Goal: Task Accomplishment & Management: Manage account settings

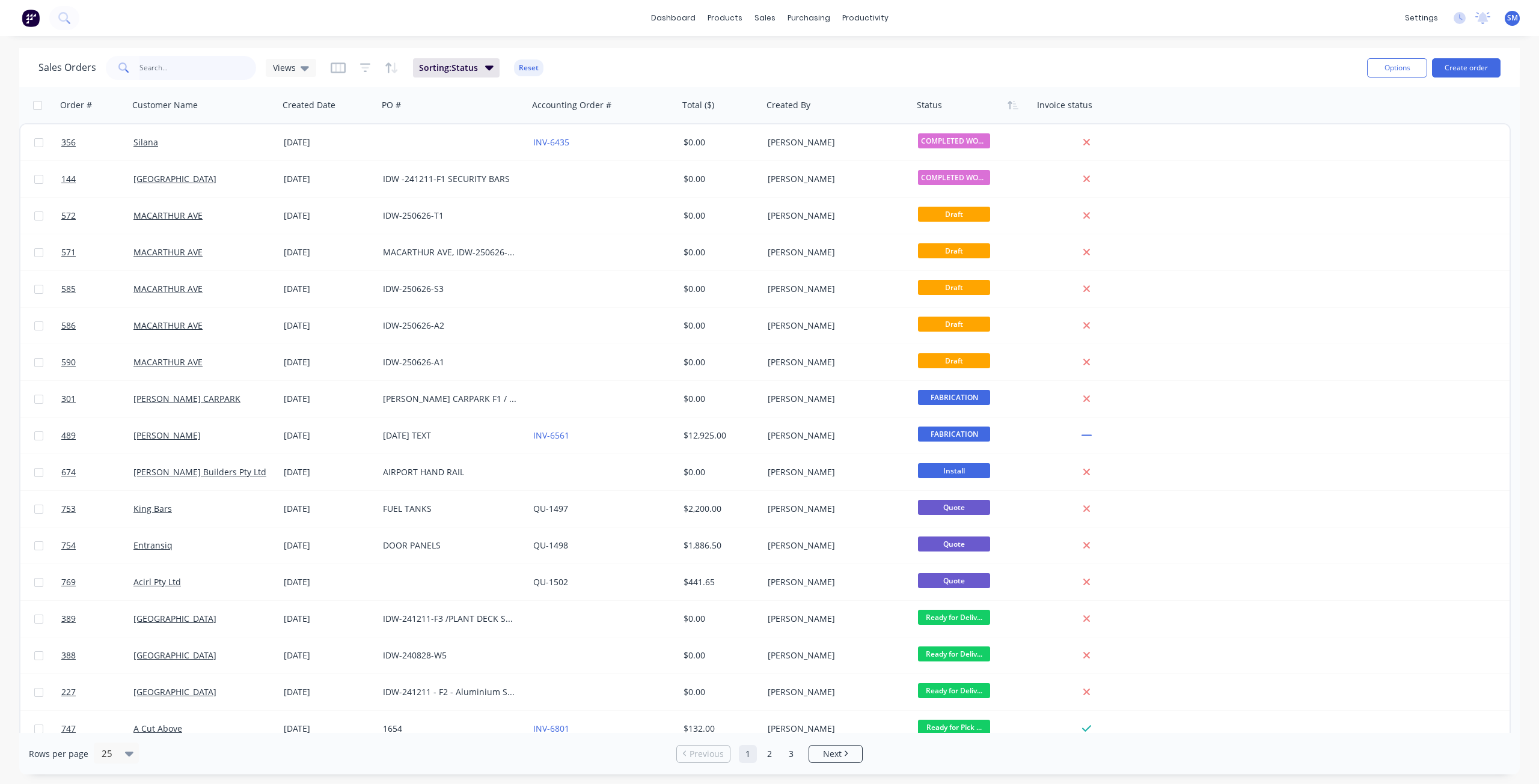
click at [158, 70] on input "text" at bounding box center [198, 68] width 117 height 24
type input "TWO"
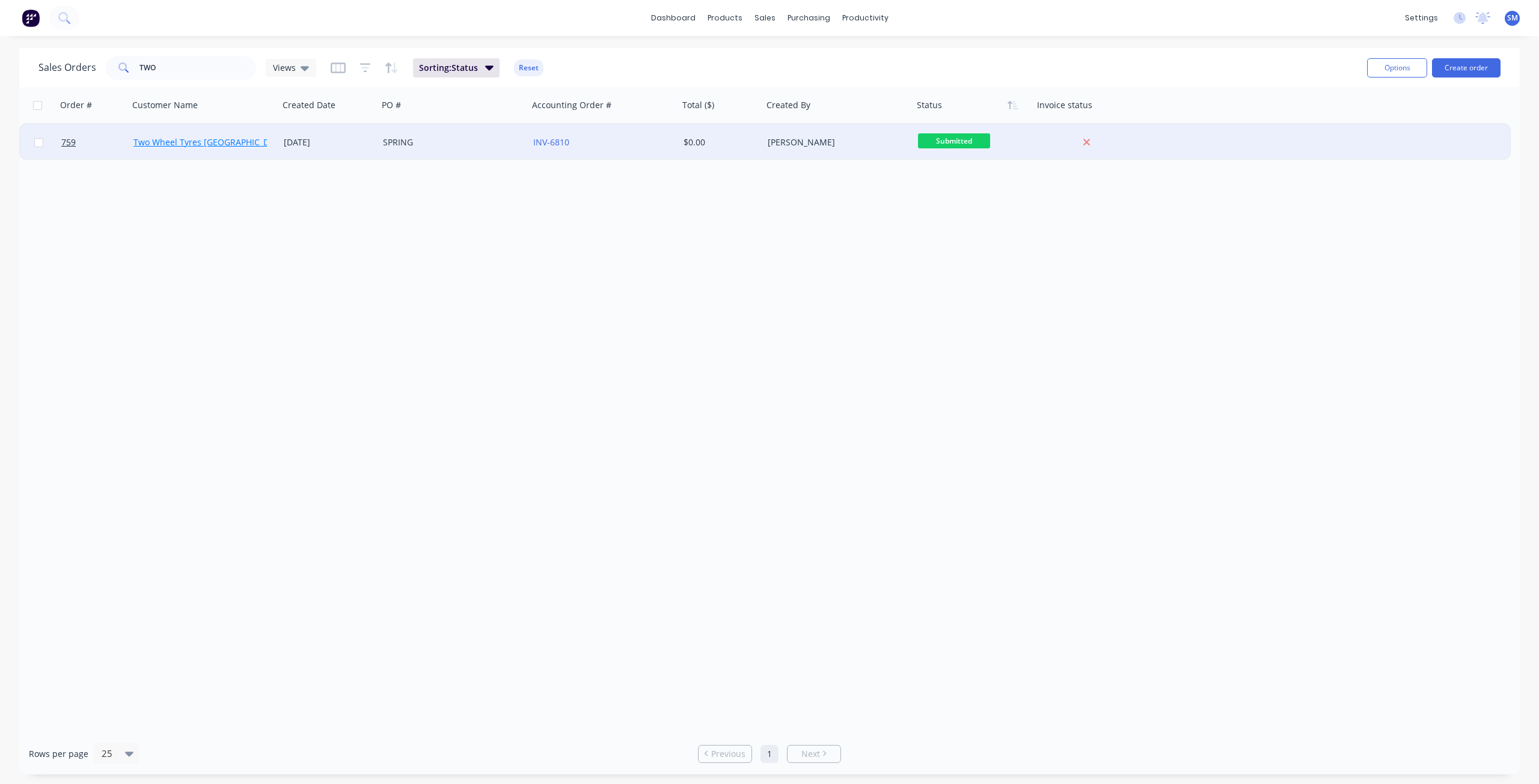
click at [207, 147] on link "Two Wheel Tyres [GEOGRAPHIC_DATA]" at bounding box center [210, 142] width 154 height 12
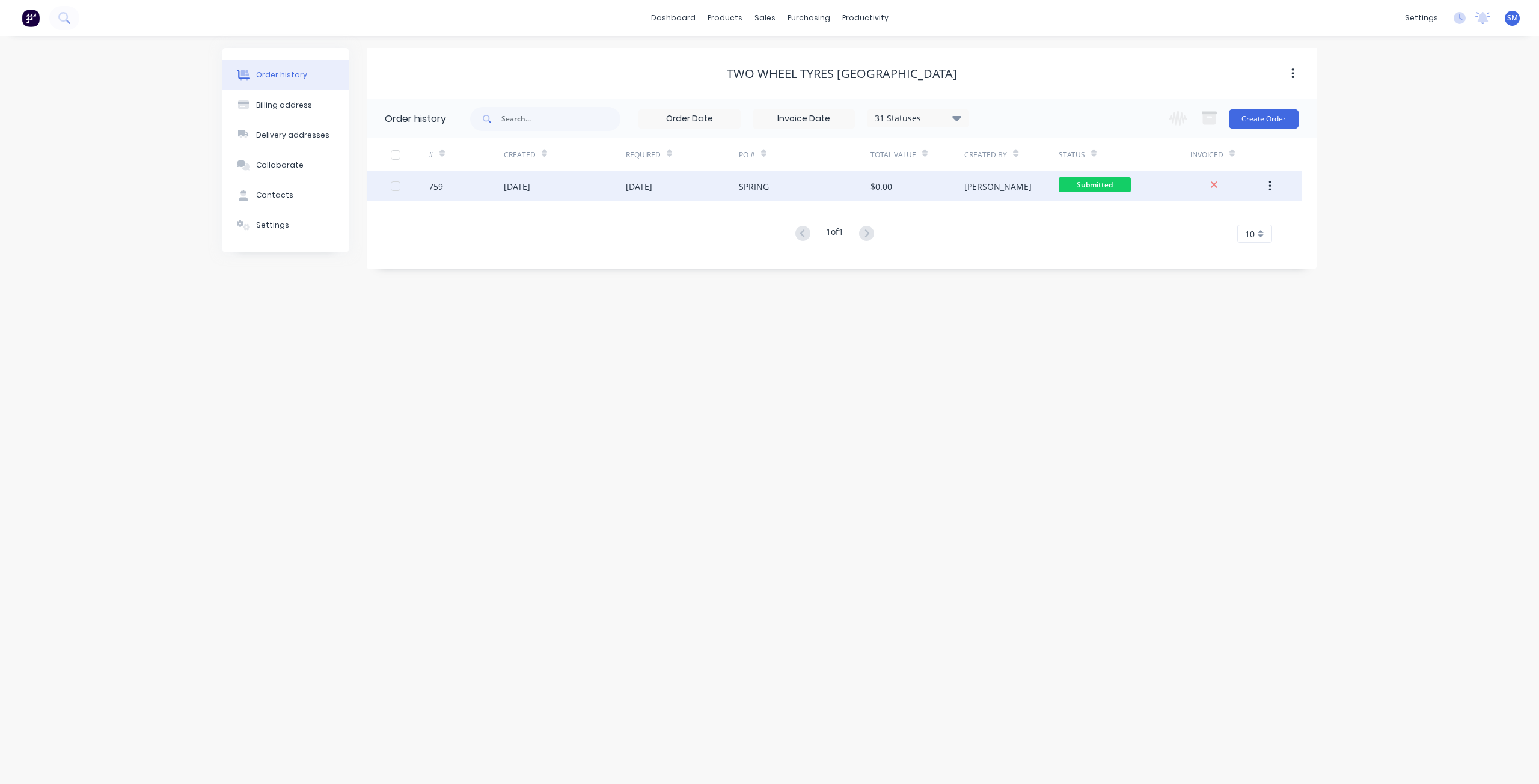
click at [916, 186] on div "$0.00" at bounding box center [917, 186] width 94 height 30
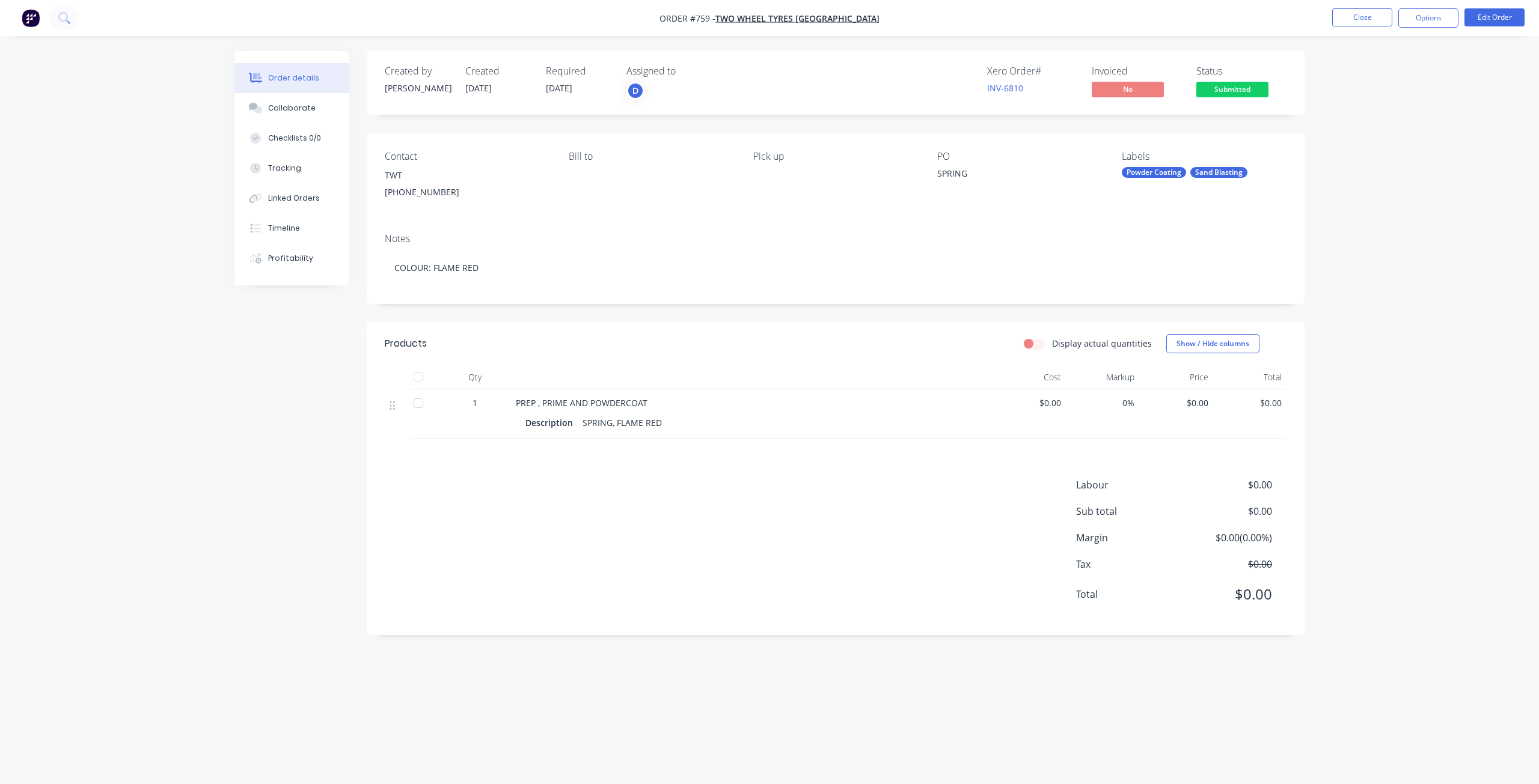
click at [1048, 401] on span "$0.00" at bounding box center [1029, 403] width 64 height 12
click at [1489, 23] on button "Edit Order" at bounding box center [1495, 17] width 60 height 18
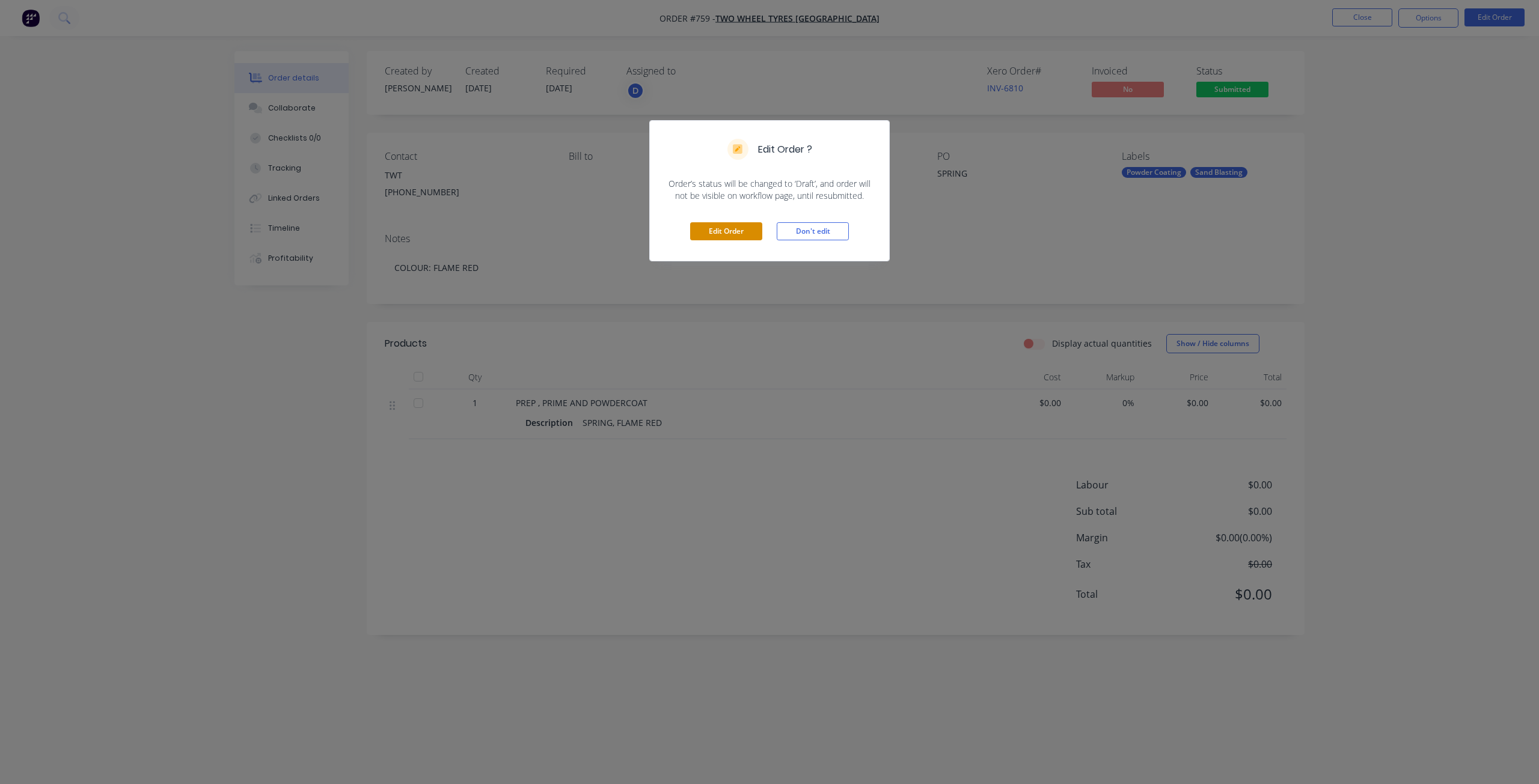
click at [716, 231] on button "Edit Order" at bounding box center [726, 231] width 72 height 18
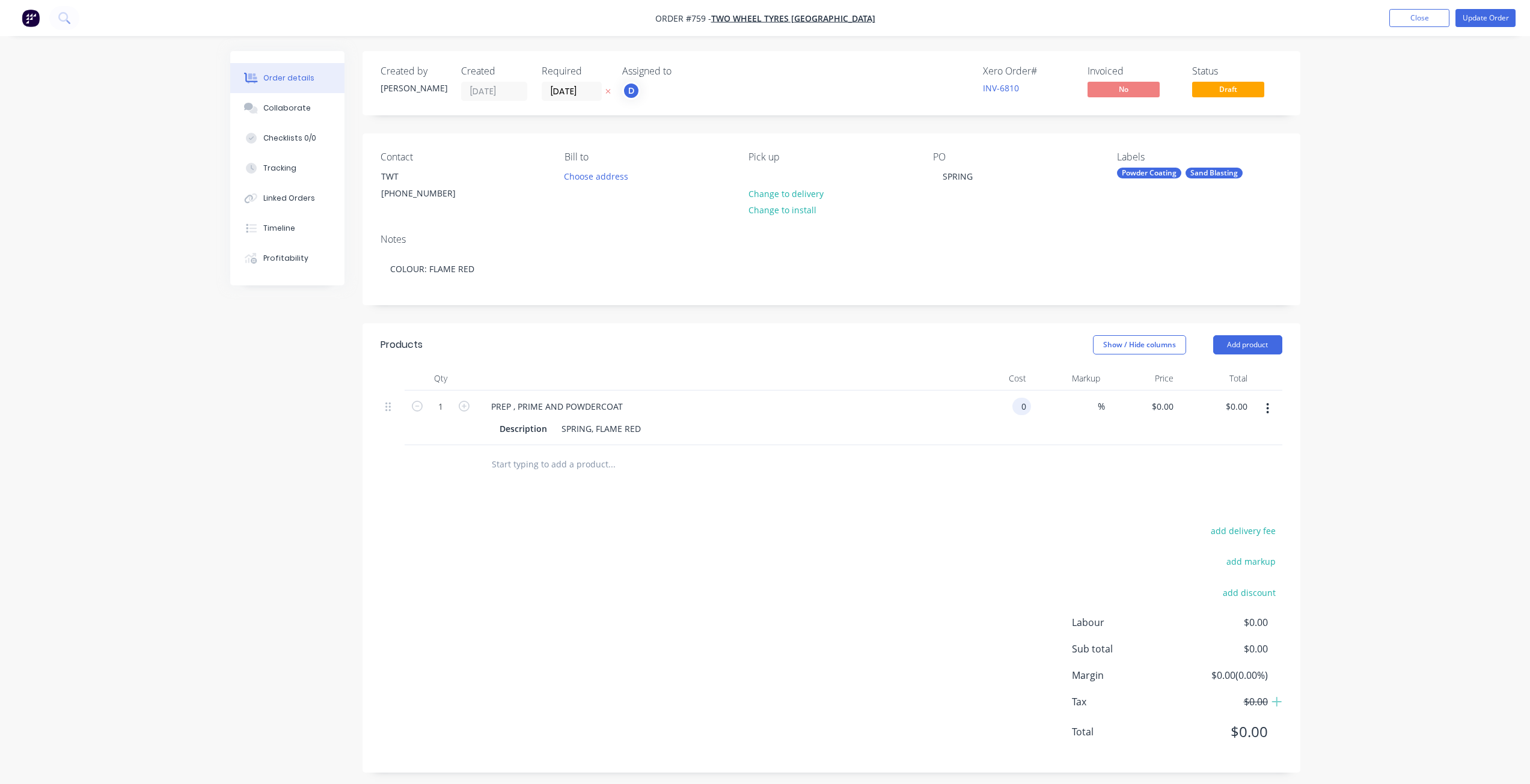
click at [1020, 410] on input "0" at bounding box center [1024, 406] width 14 height 17
type input "$80.00"
drag, startPoint x: 1043, startPoint y: 454, endPoint x: 1060, endPoint y: 484, distance: 34.5
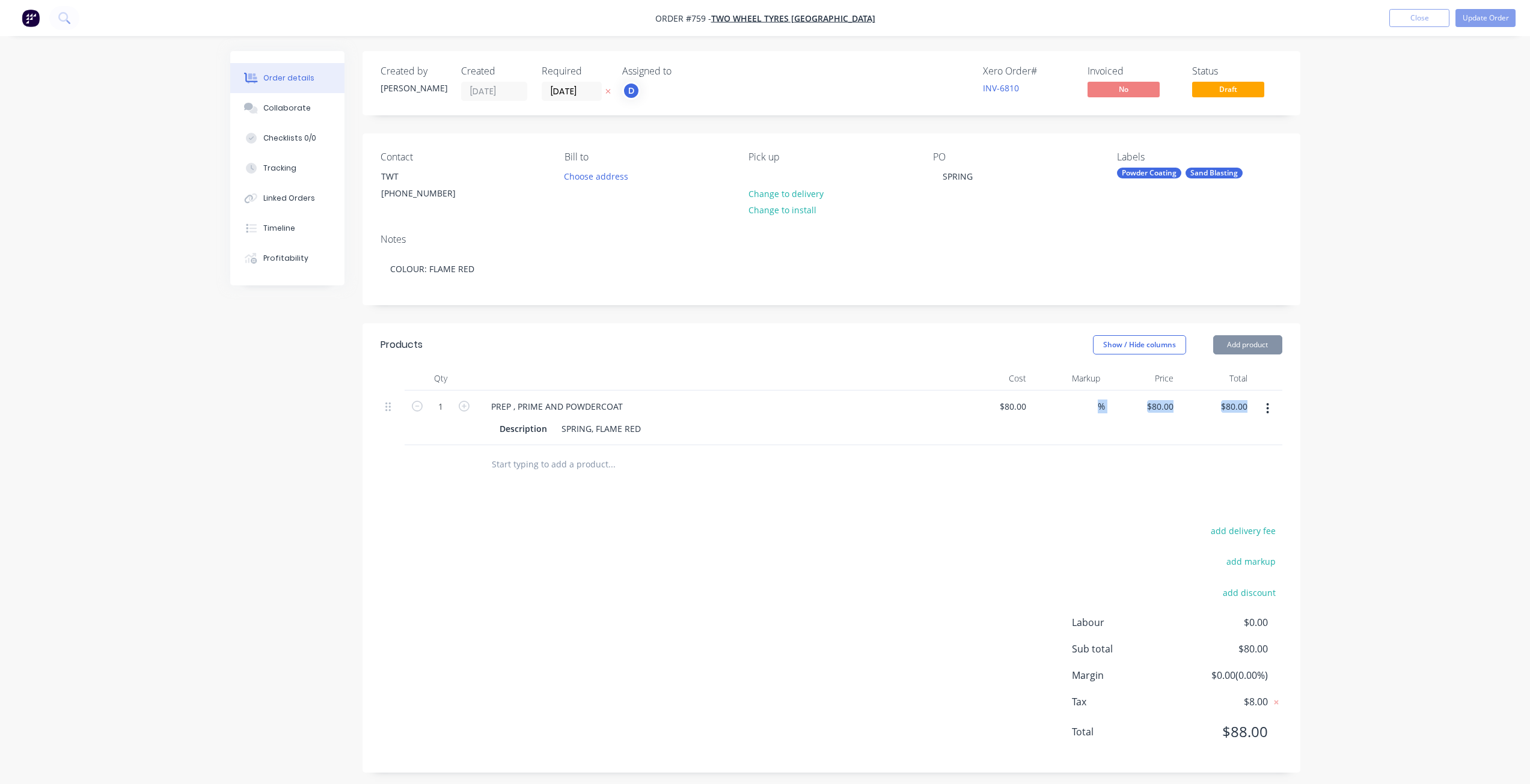
click at [1044, 460] on div "Qty Cost Markup Price Total 1 PREP , PRIME AND POWDERCOAT Description SPRING, F…" at bounding box center [831, 425] width 938 height 118
click at [1484, 17] on button "Update Order" at bounding box center [1486, 18] width 60 height 18
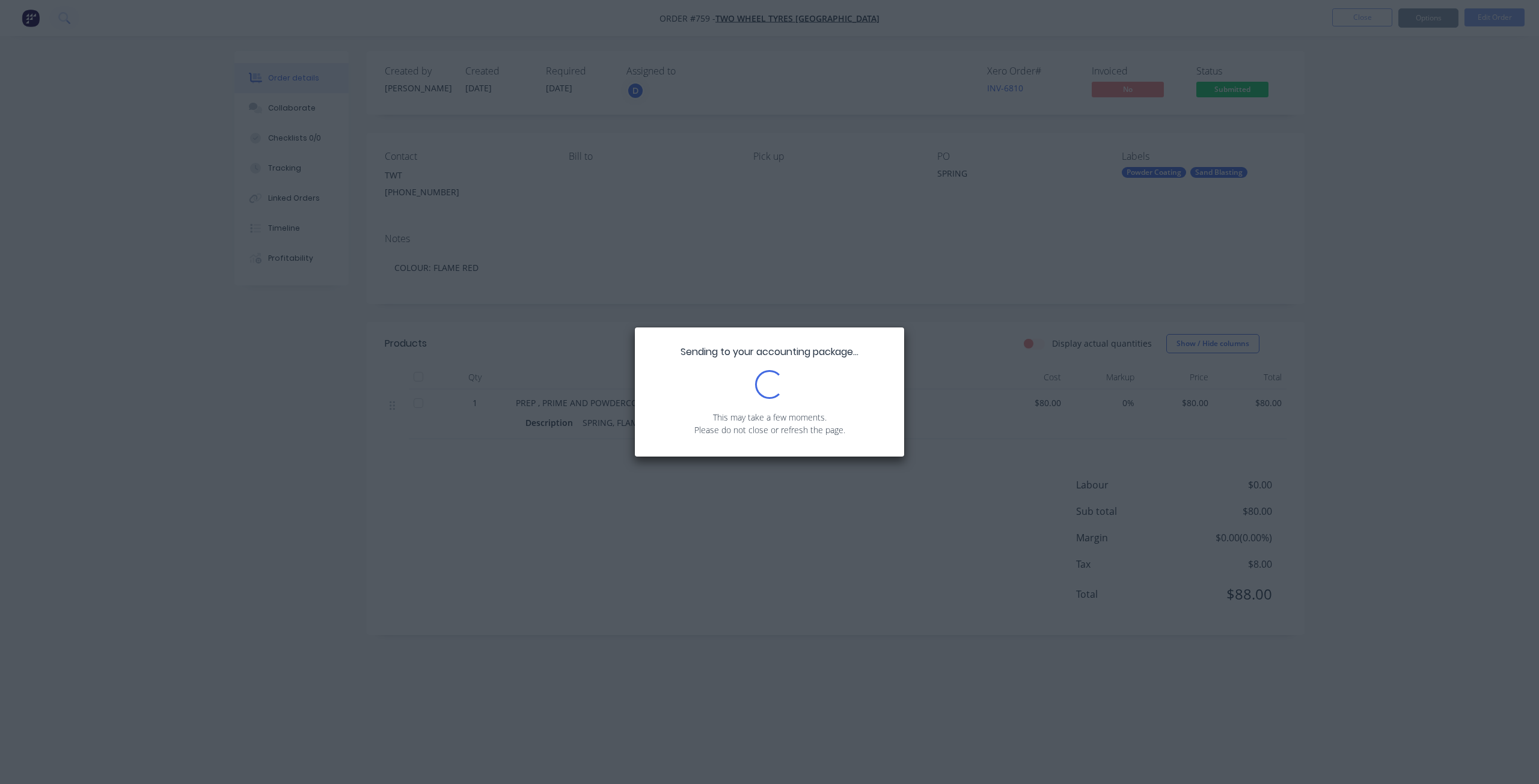
click at [1241, 91] on div "Sending to your accounting package... Loading... This may take a few moments. P…" at bounding box center [770, 392] width 1539 height 784
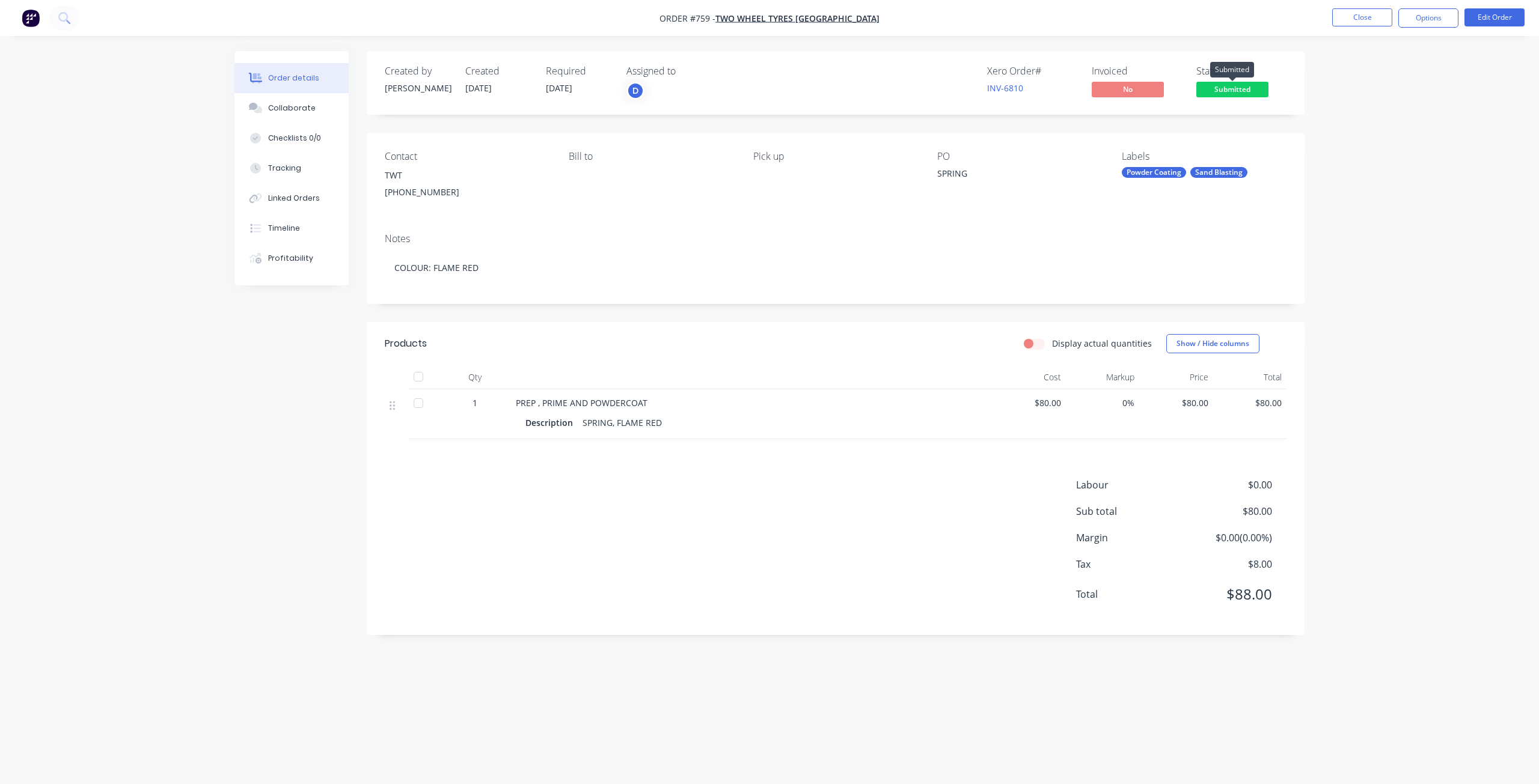
click at [1234, 94] on span "Submitted" at bounding box center [1232, 89] width 72 height 15
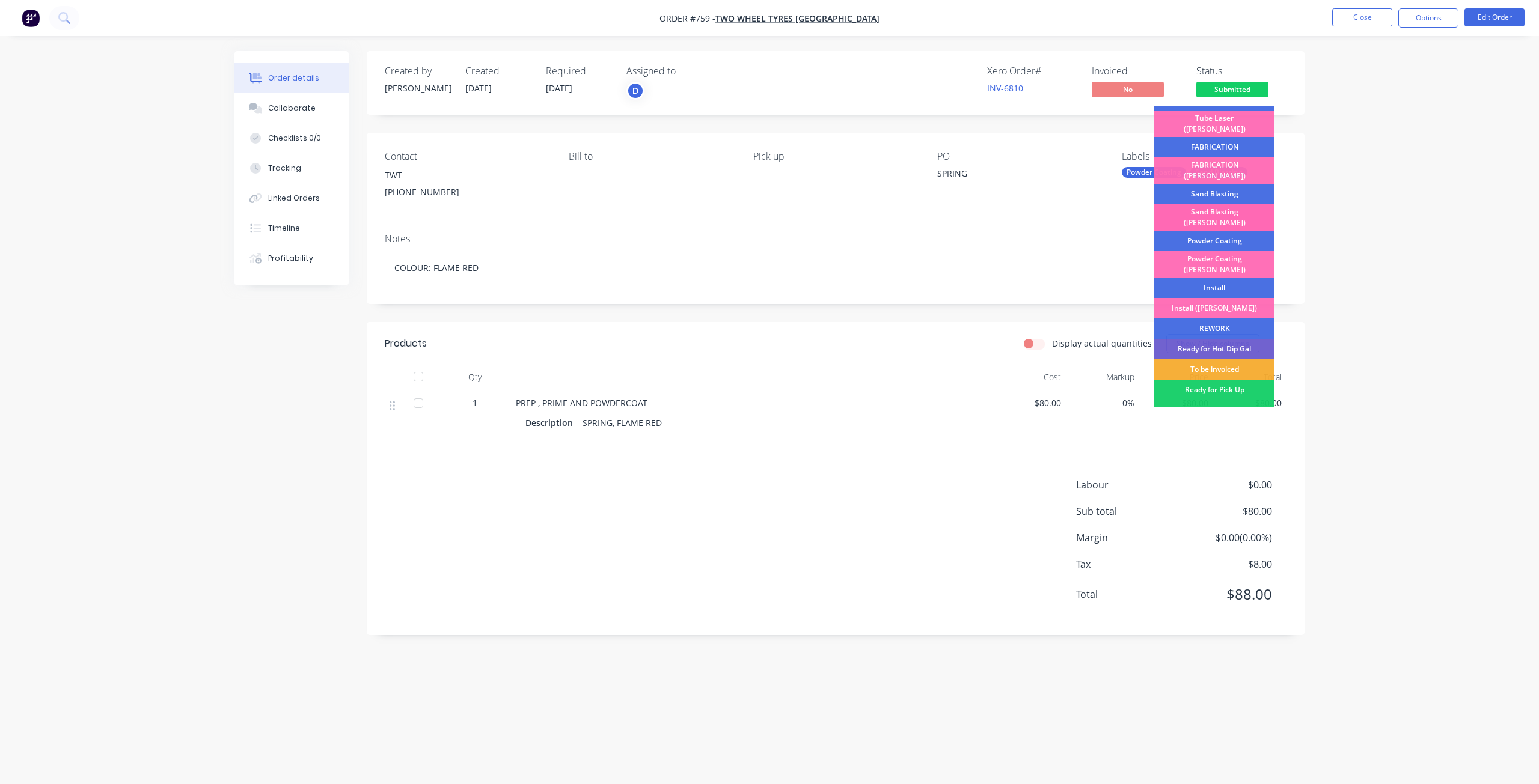
scroll to position [181, 0]
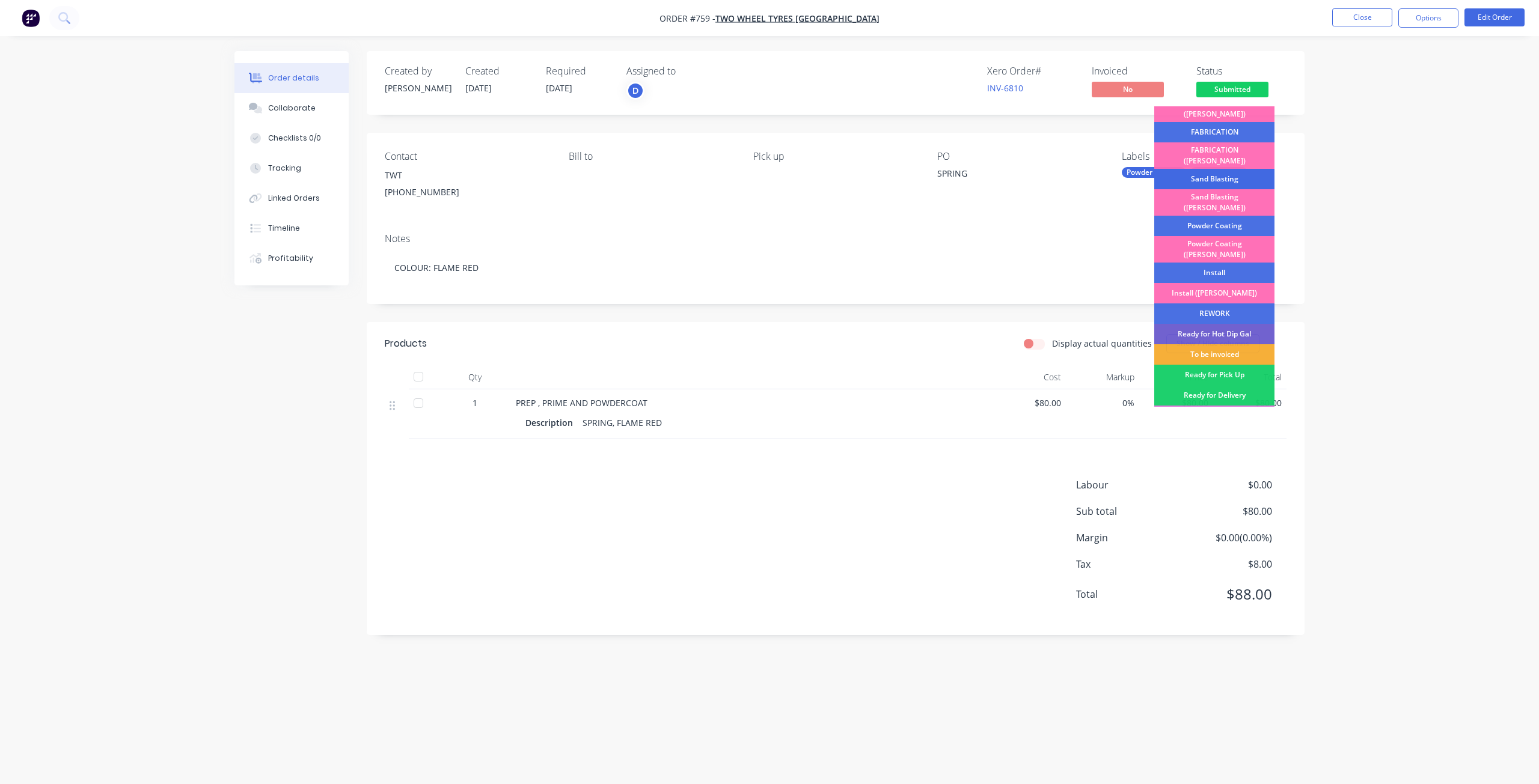
click at [1199, 169] on div "Sand Blasting" at bounding box center [1214, 179] width 120 height 20
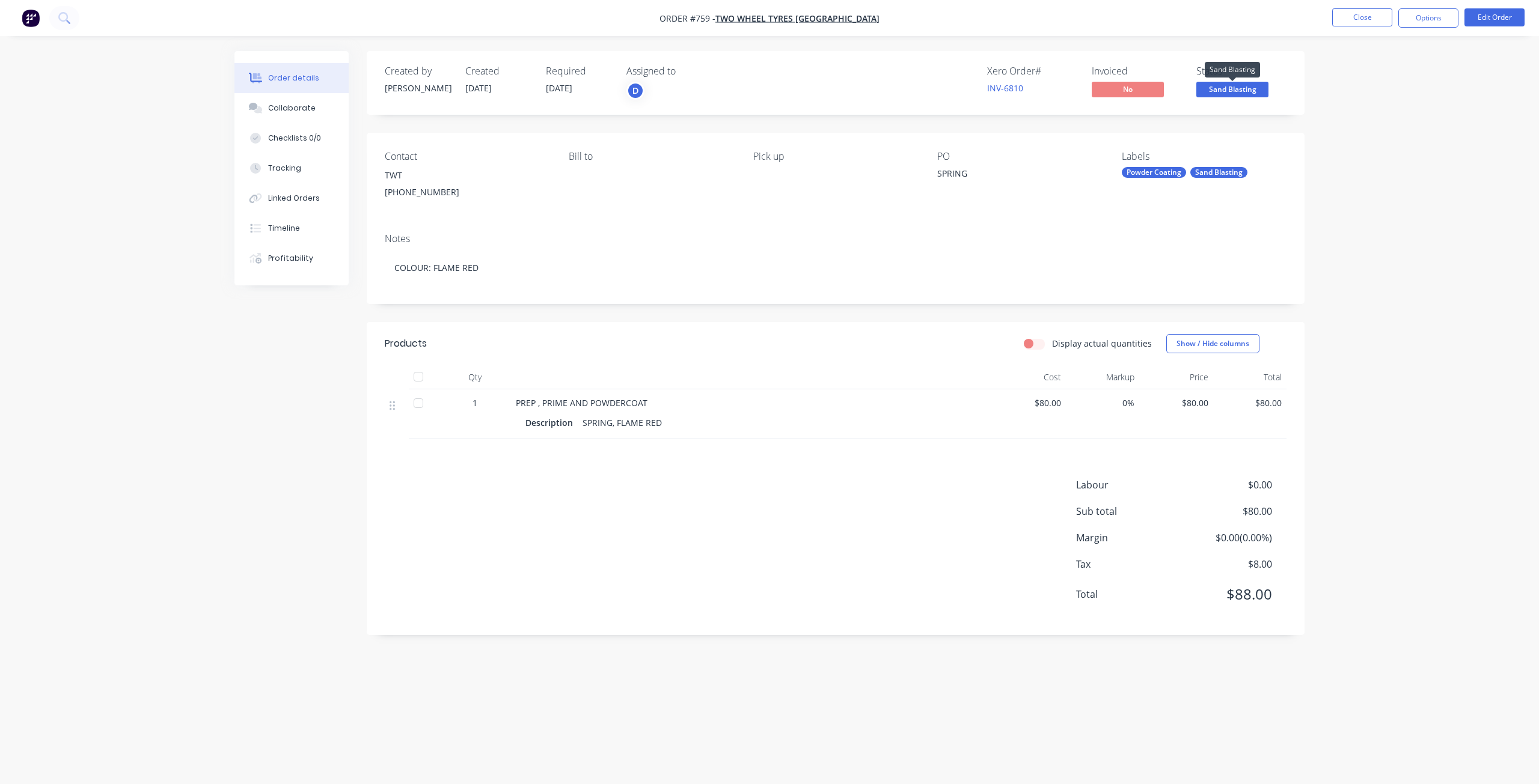
click at [1233, 89] on span "Sand Blasting" at bounding box center [1232, 89] width 72 height 15
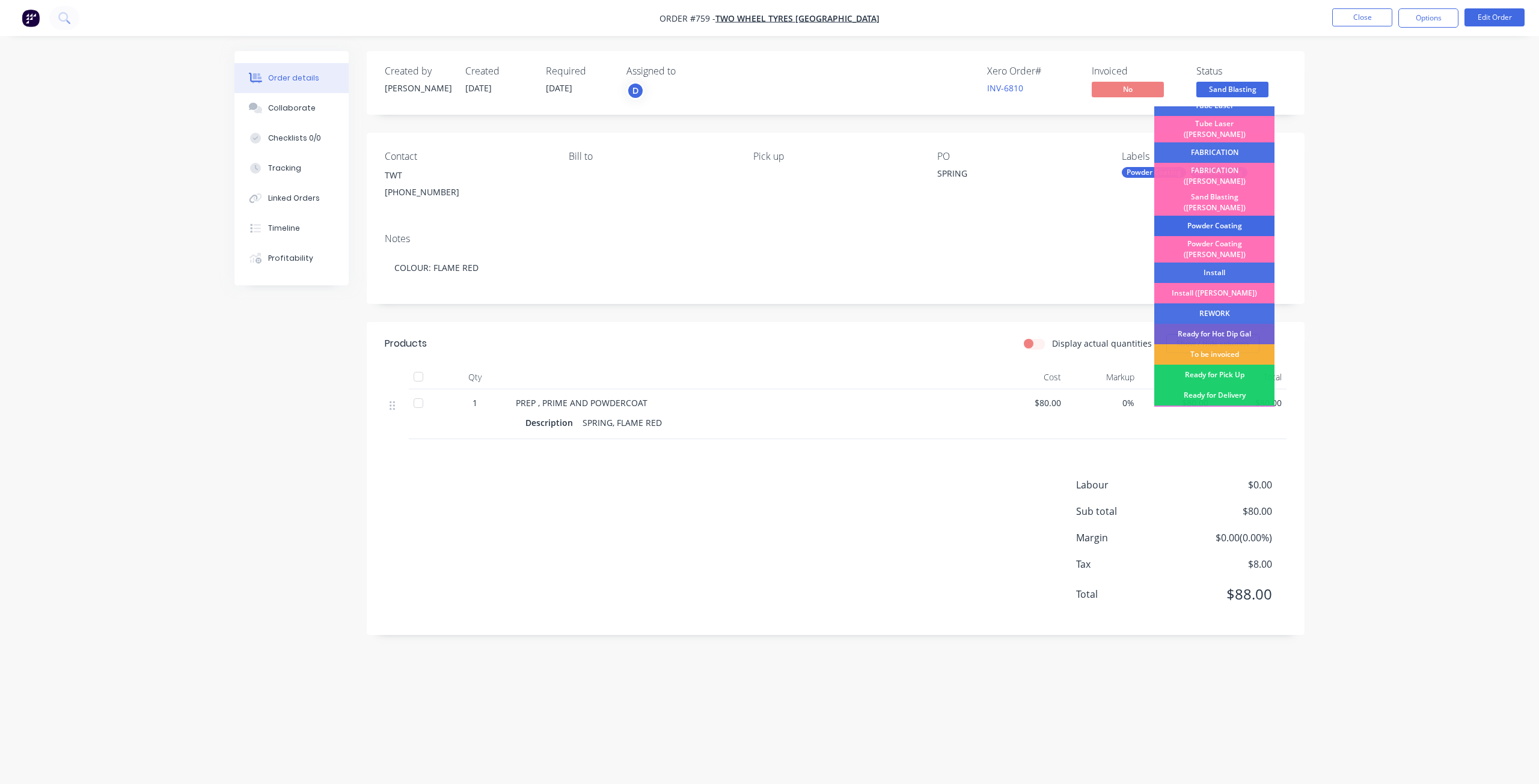
click at [1210, 216] on div "Powder Coating" at bounding box center [1214, 226] width 120 height 20
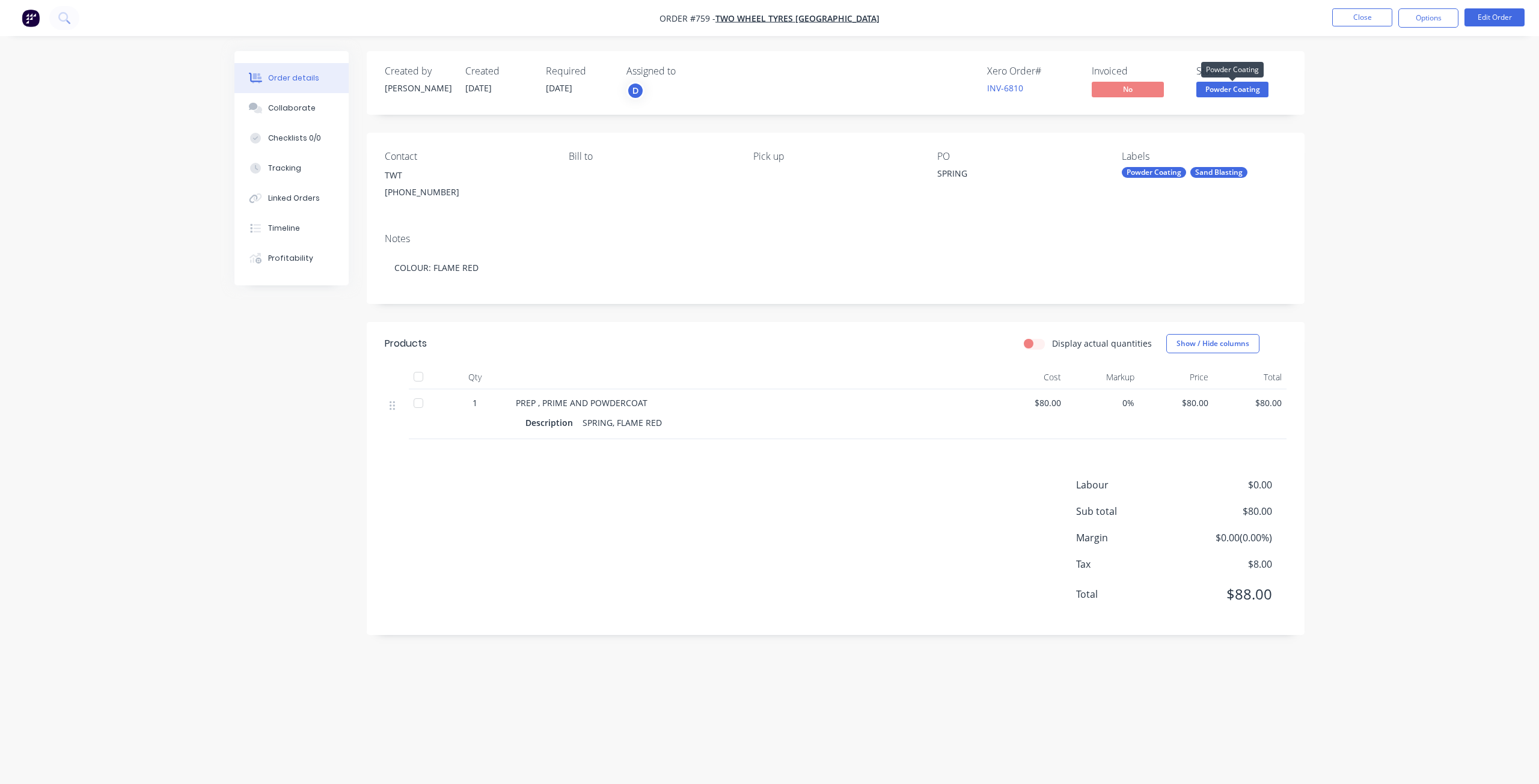
click at [1223, 87] on span "Powder Coating" at bounding box center [1232, 89] width 72 height 15
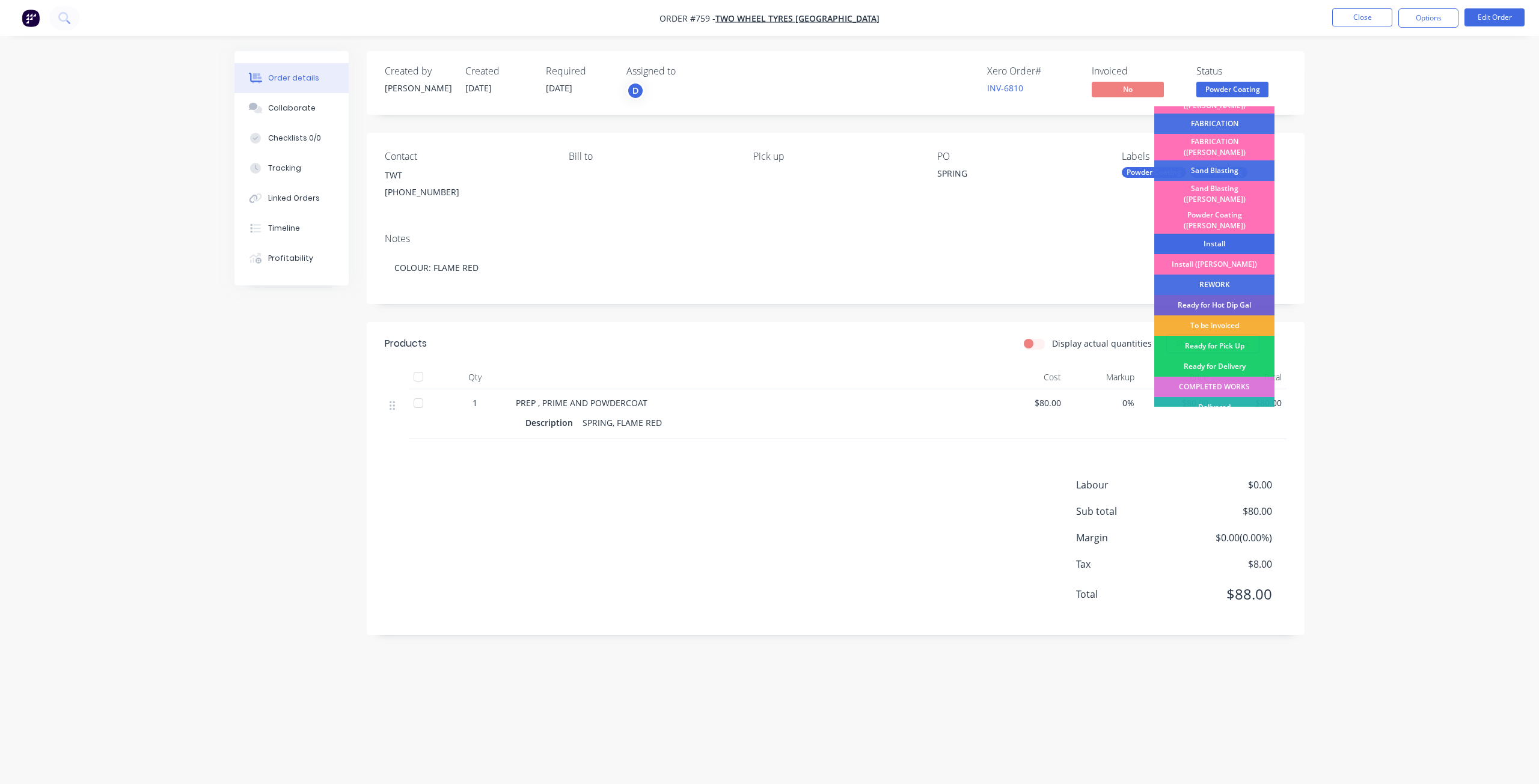
scroll to position [210, 0]
click at [1215, 314] on div "To be invoiced" at bounding box center [1214, 324] width 120 height 20
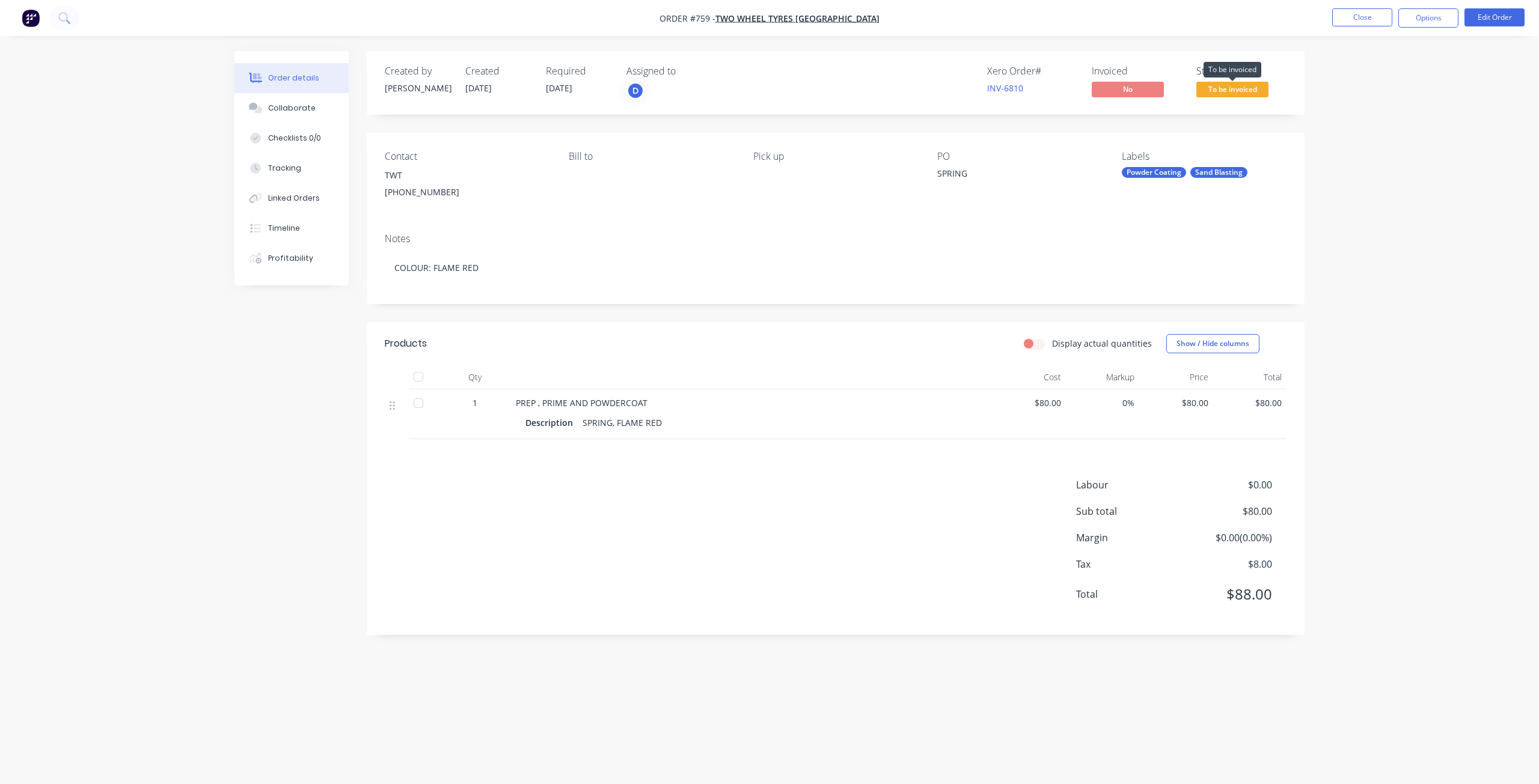
click at [1234, 88] on span "To be invoiced" at bounding box center [1232, 89] width 72 height 15
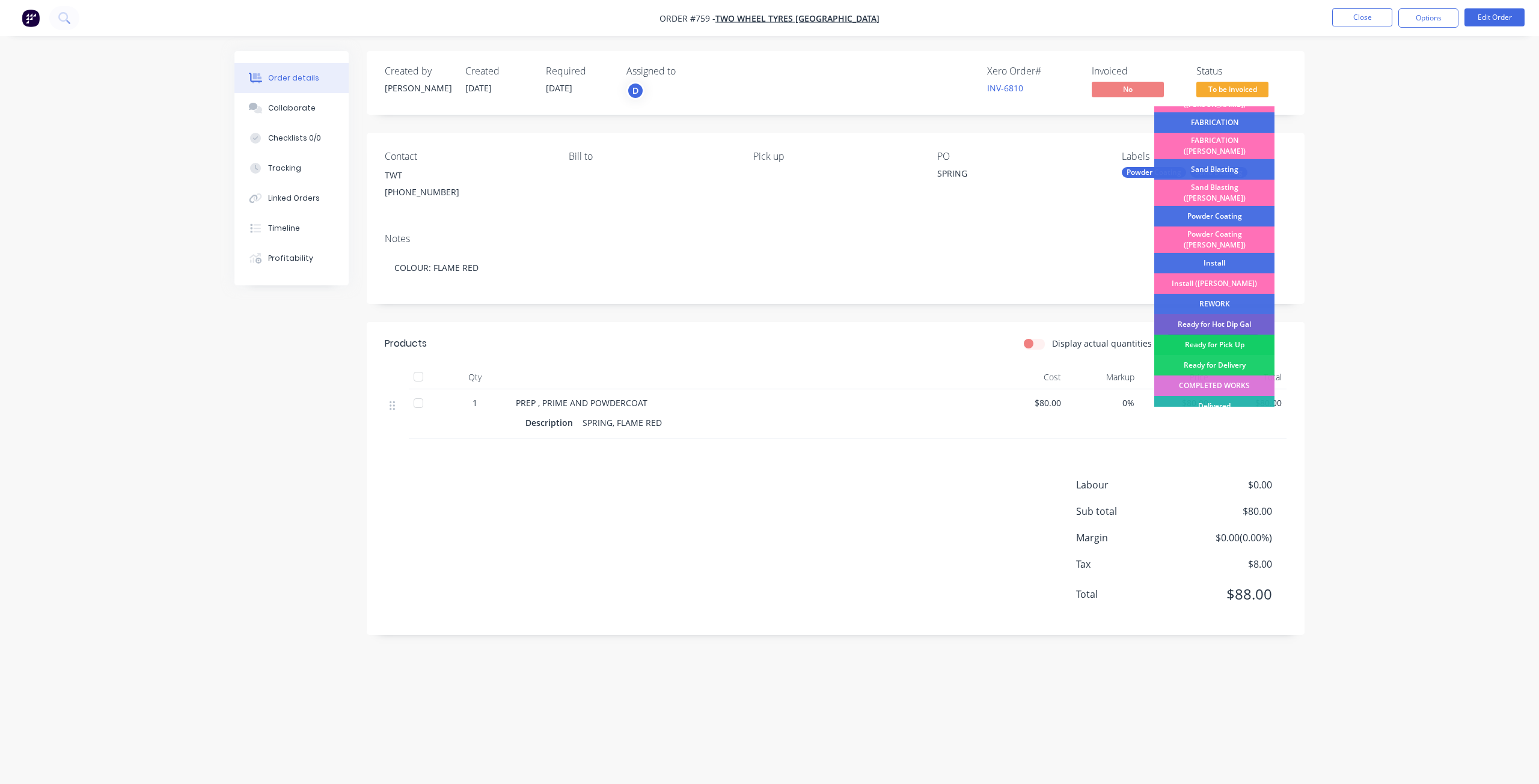
click at [1207, 335] on div "Ready for Pick Up" at bounding box center [1214, 345] width 120 height 20
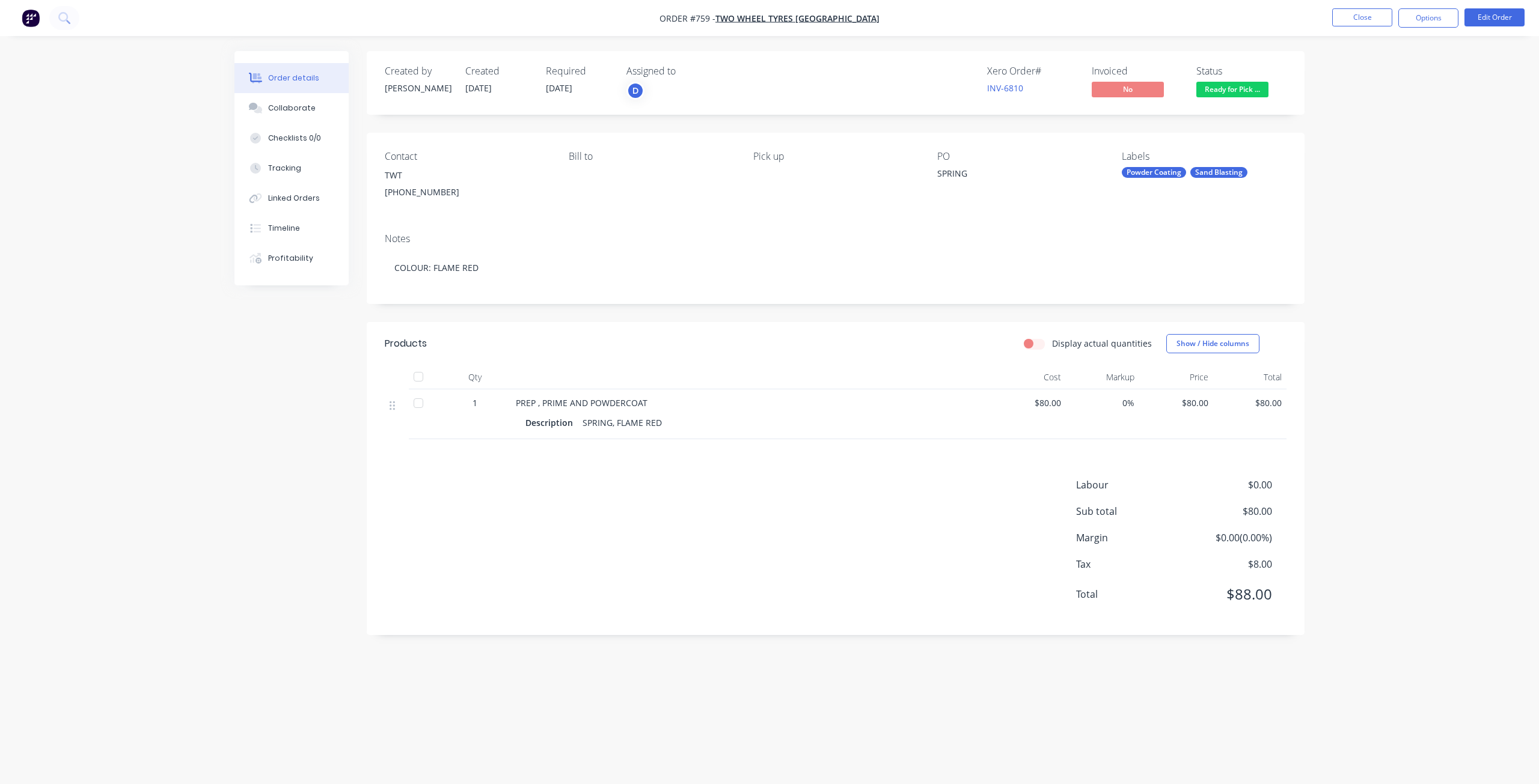
click at [1442, 7] on nav "Order #759 - Two Wheel Tyres Ipswich Close Options Edit Order" at bounding box center [770, 18] width 1539 height 36
click at [1435, 14] on button "Options" at bounding box center [1429, 18] width 60 height 19
click at [1350, 73] on div "Invoice" at bounding box center [1392, 73] width 110 height 17
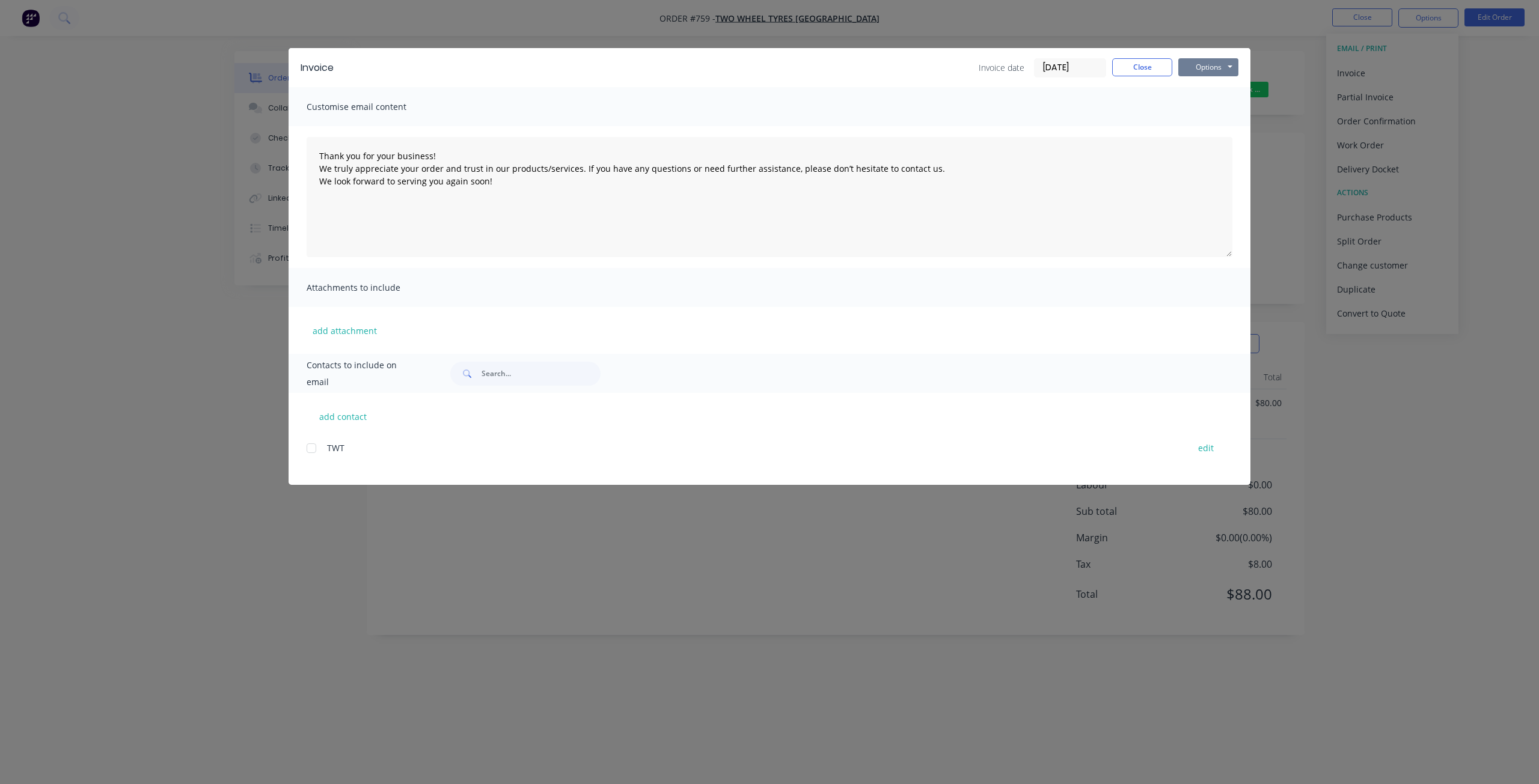
click at [1209, 70] on button "Options" at bounding box center [1209, 67] width 60 height 18
click at [1207, 107] on button "Print" at bounding box center [1217, 108] width 77 height 20
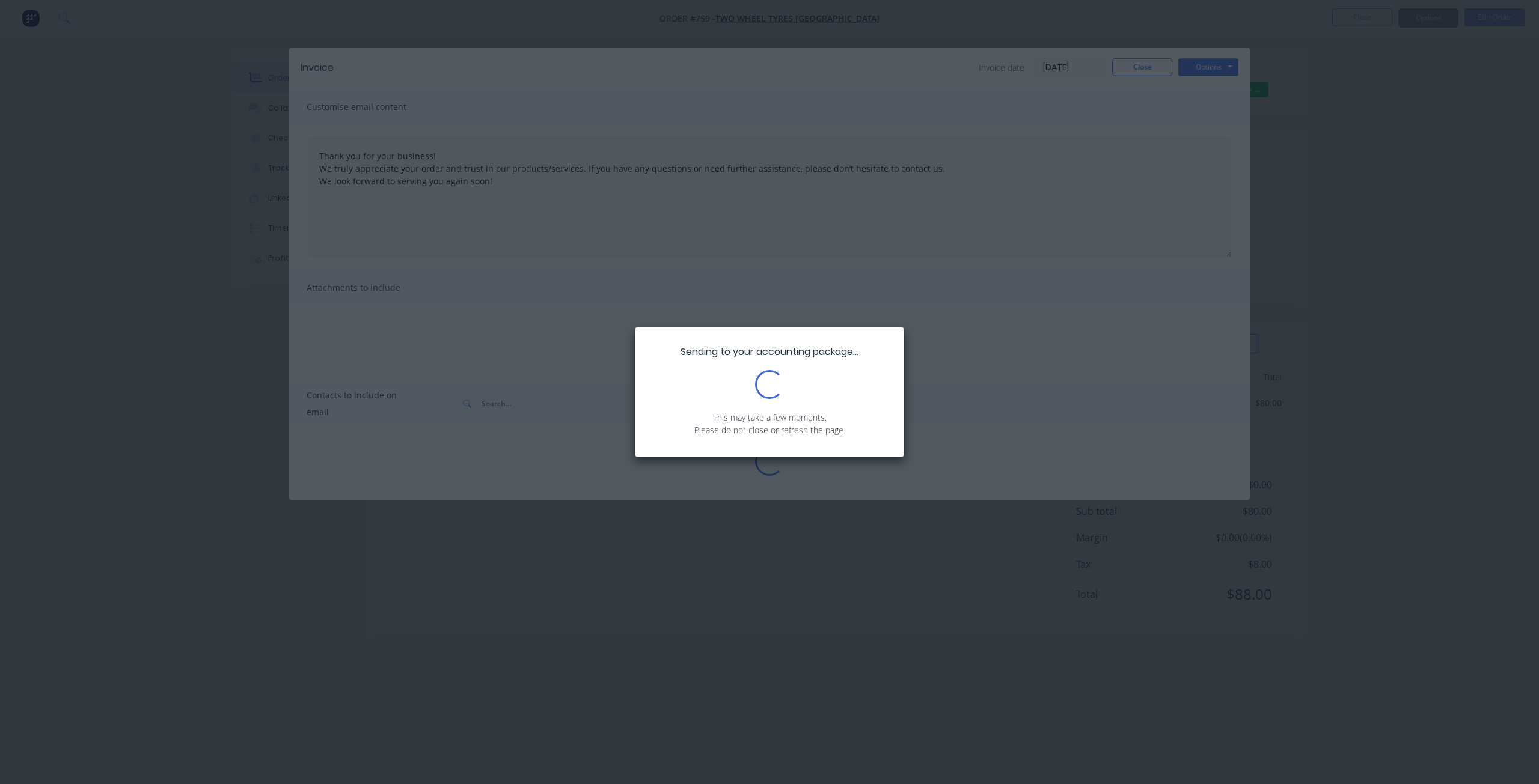
type textarea "Thank you for your business! We truly appreciate your order and trust in our pr…"
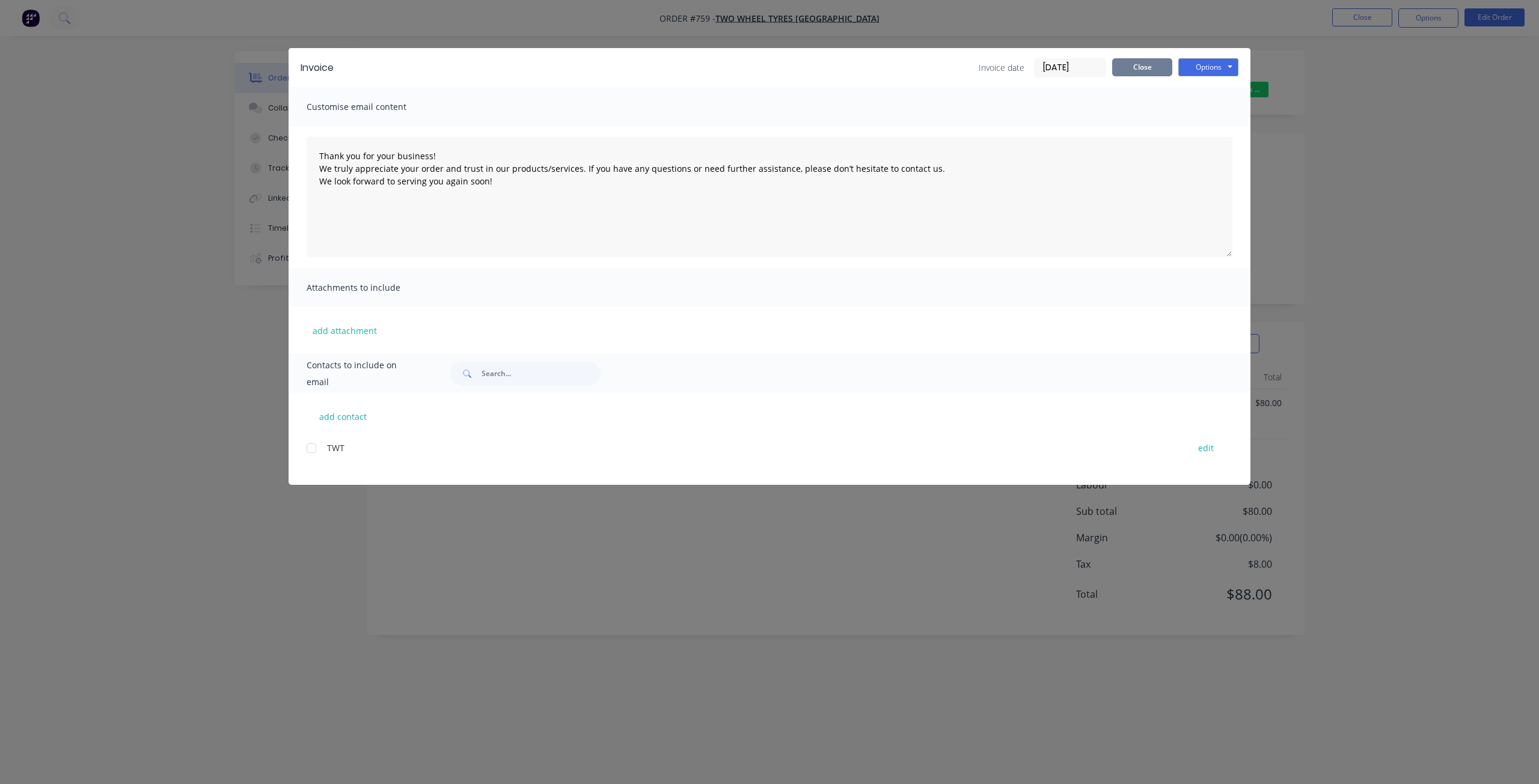
click at [1138, 71] on button "Close" at bounding box center [1143, 67] width 60 height 18
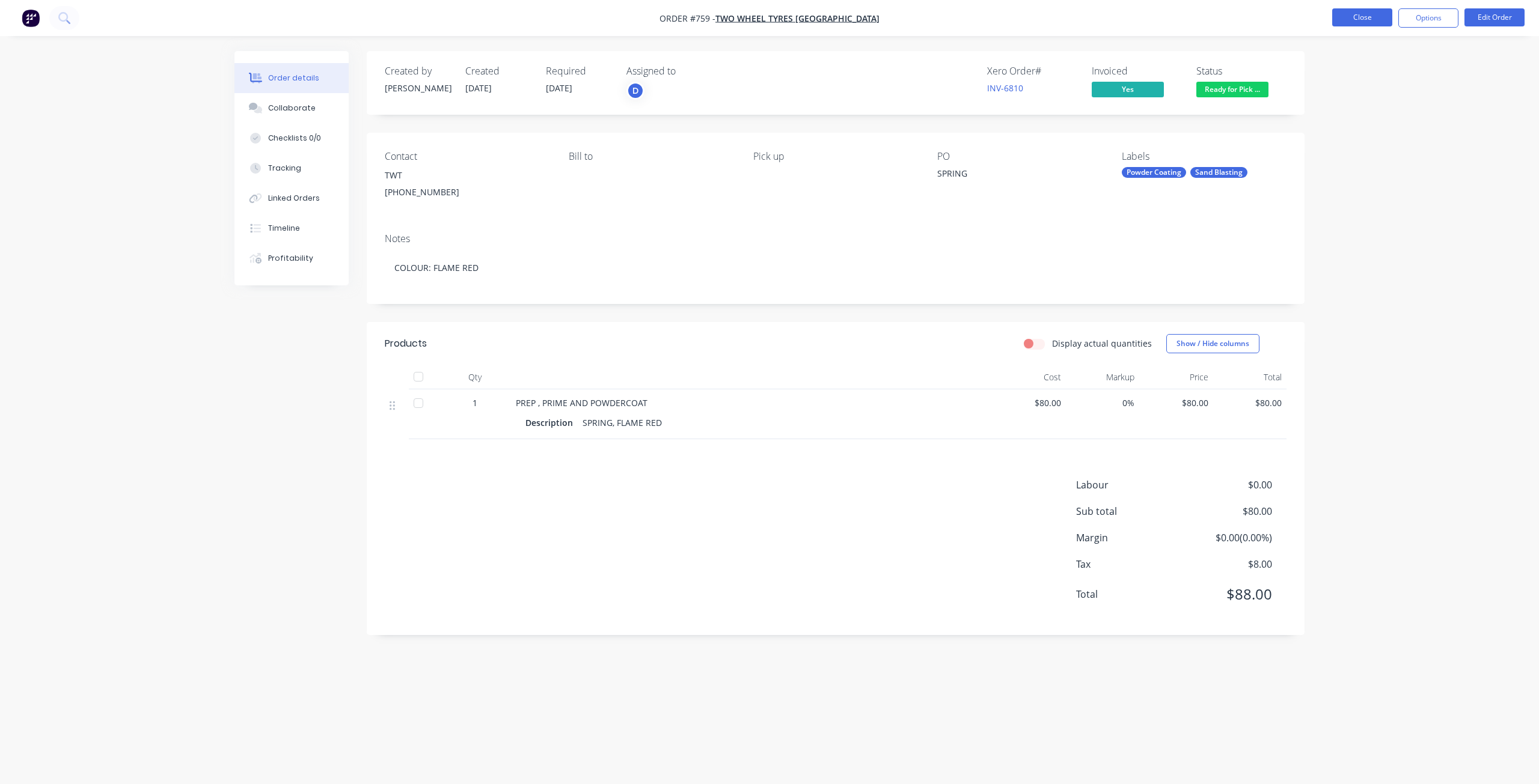
click at [1370, 15] on button "Close" at bounding box center [1363, 17] width 60 height 18
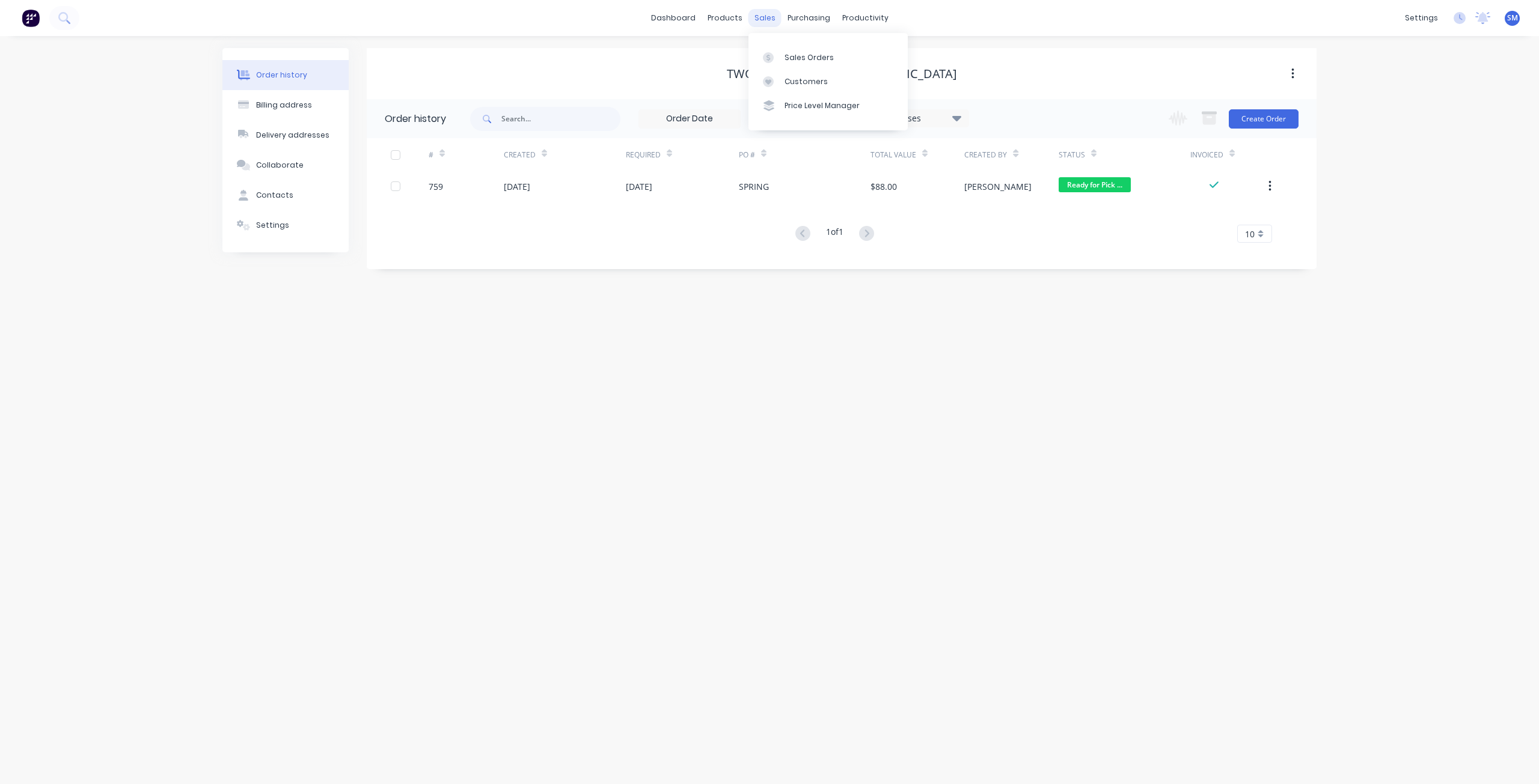
click at [761, 16] on div "sales" at bounding box center [765, 18] width 33 height 18
click at [797, 60] on div "Sales Orders" at bounding box center [809, 58] width 49 height 11
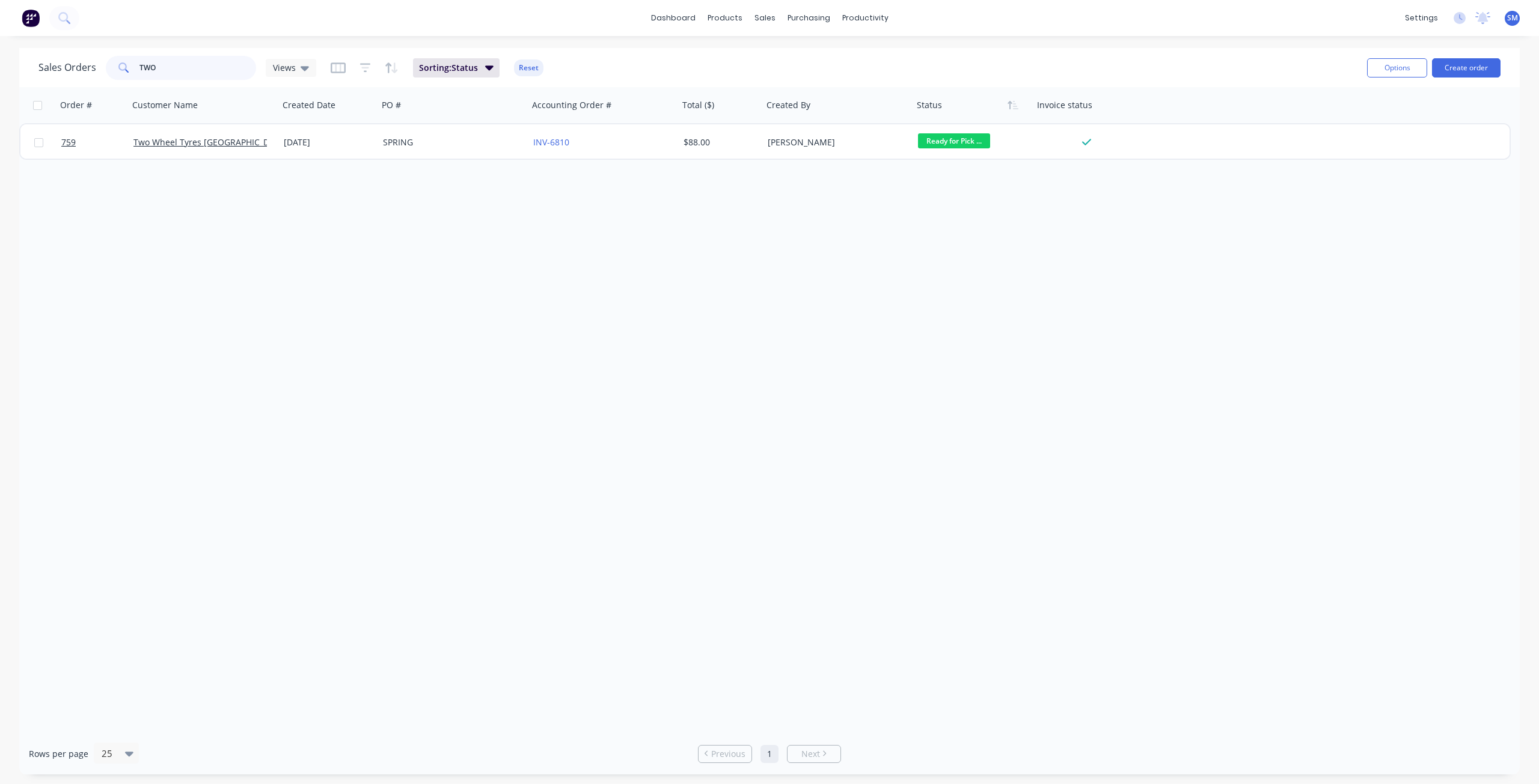
drag, startPoint x: 145, startPoint y: 64, endPoint x: 33, endPoint y: 49, distance: 113.0
click at [33, 49] on div "Sales Orders TWO Views Sorting: Status Reset Options Create order" at bounding box center [770, 67] width 1501 height 39
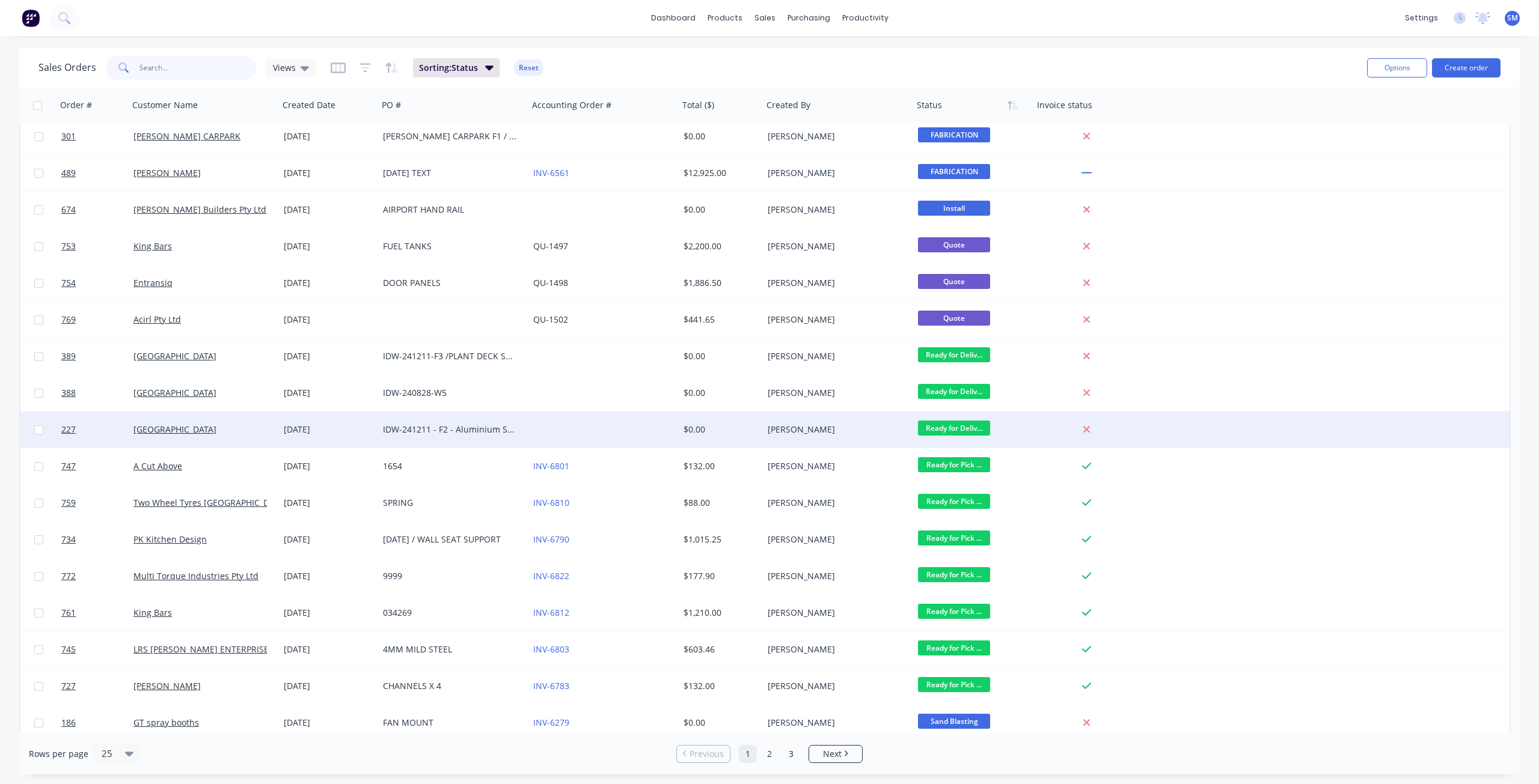
scroll to position [306, 0]
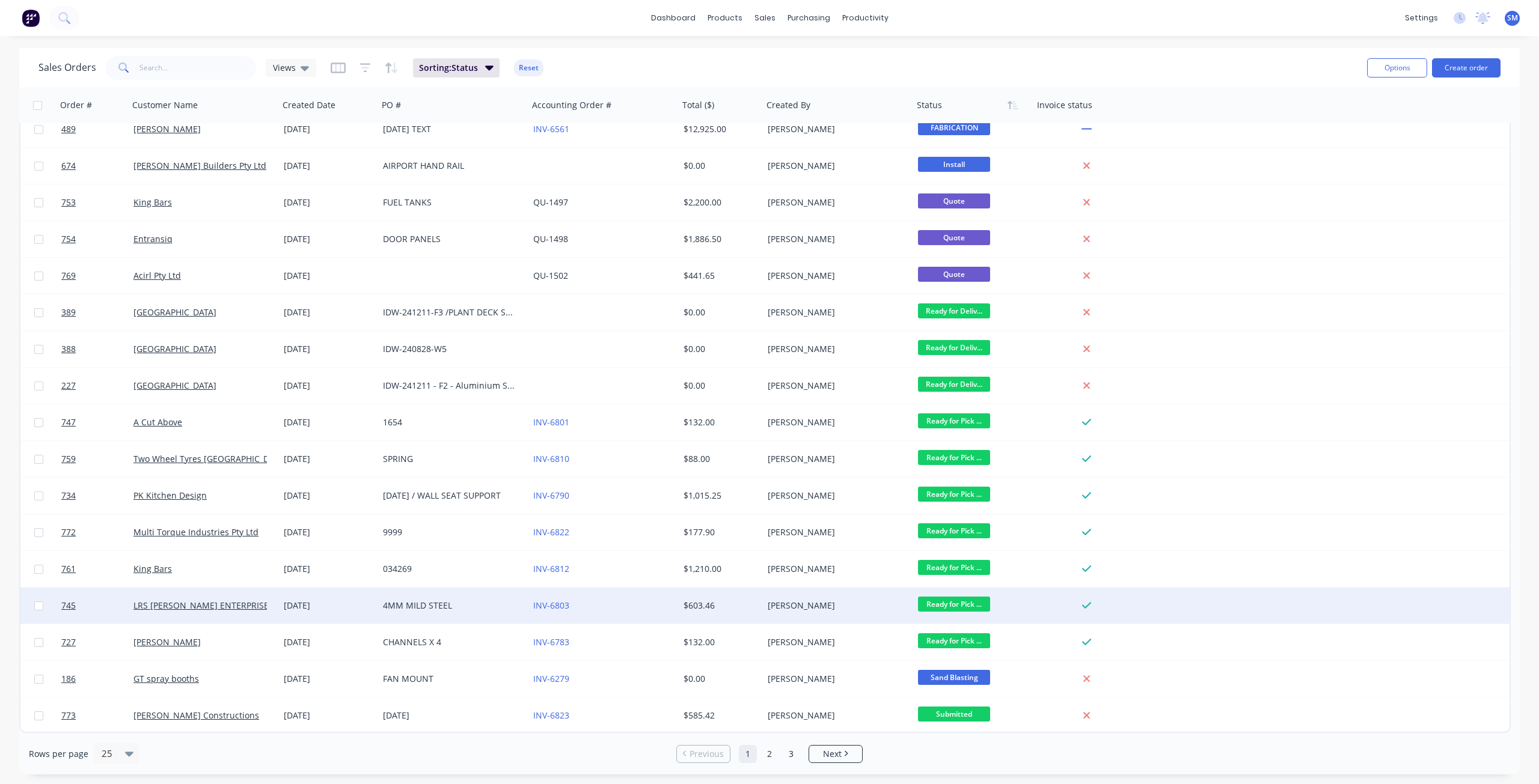
click at [476, 606] on div "4MM MILD STEEL" at bounding box center [449, 606] width 133 height 12
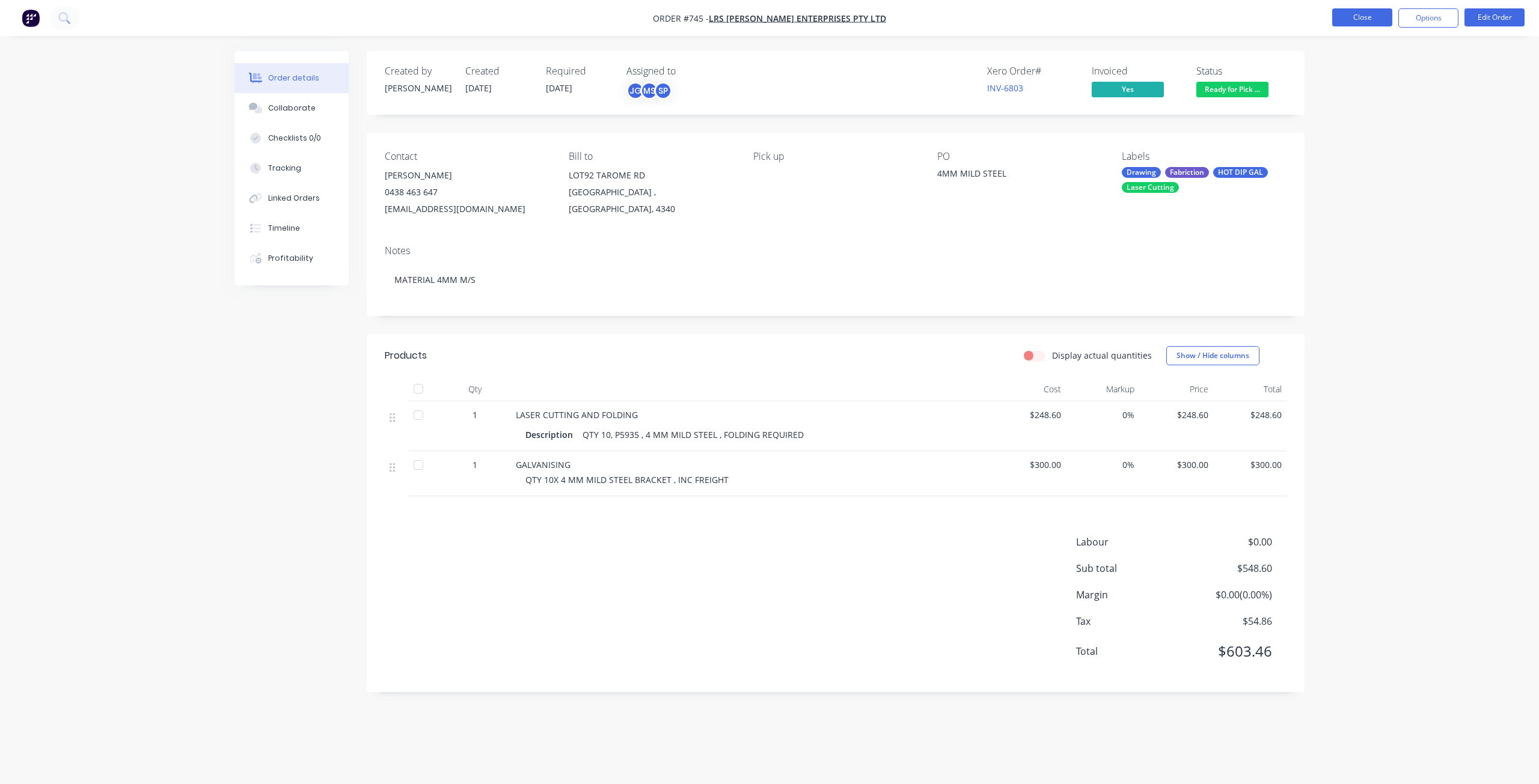
click at [1358, 13] on button "Close" at bounding box center [1363, 17] width 60 height 18
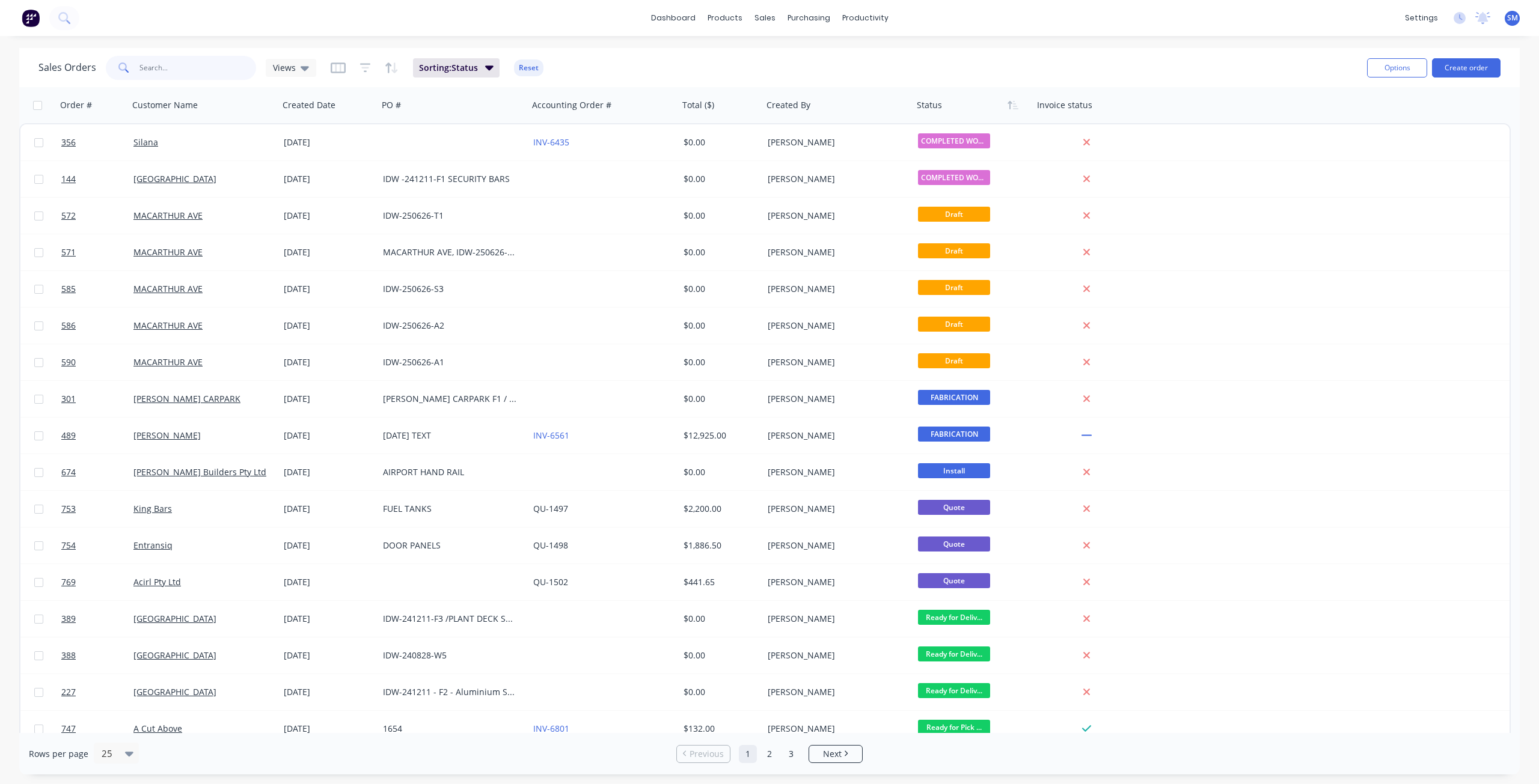
click at [151, 65] on input "text" at bounding box center [198, 68] width 117 height 24
type input "DOB"
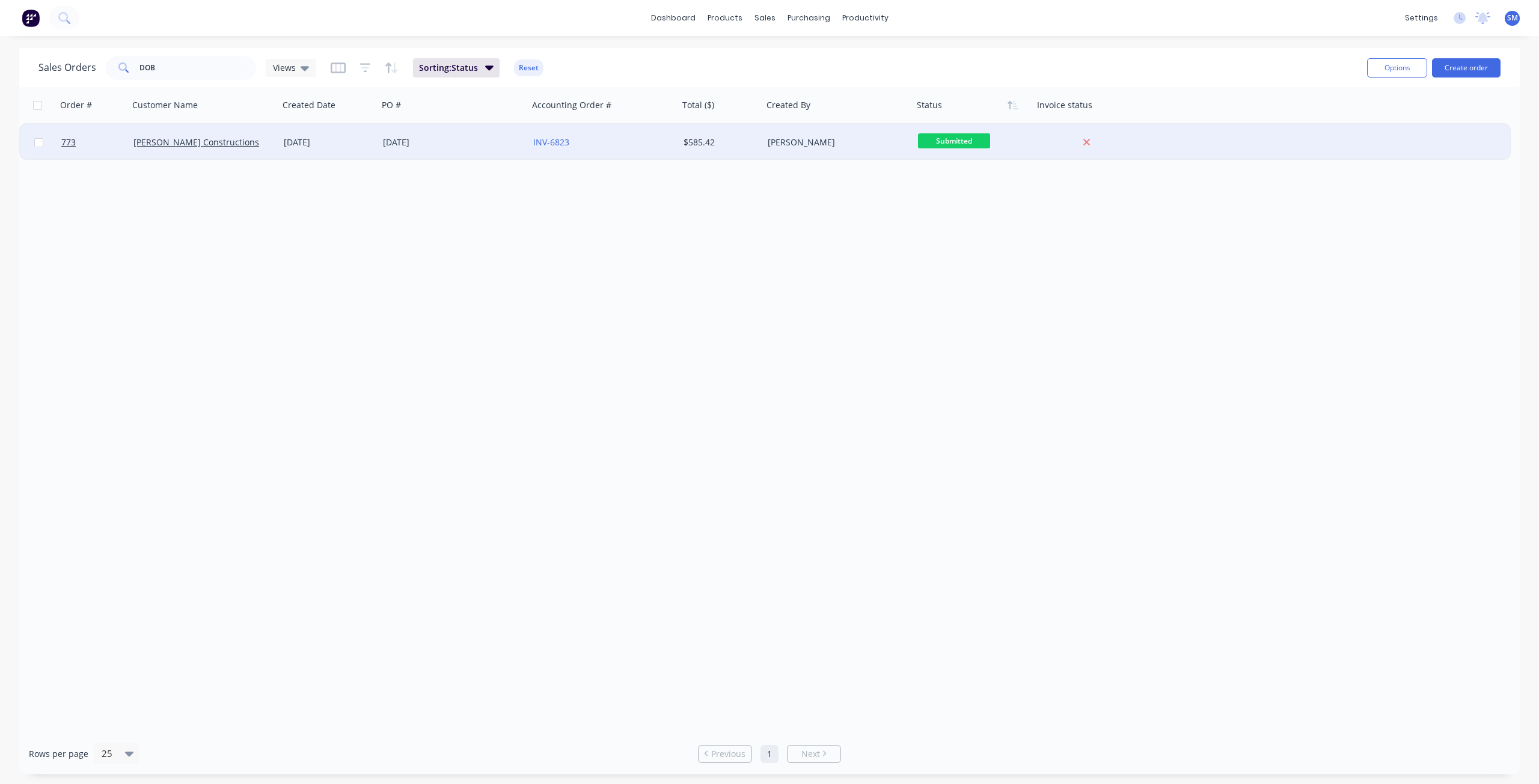
click at [596, 145] on div "INV-6823" at bounding box center [600, 142] width 133 height 12
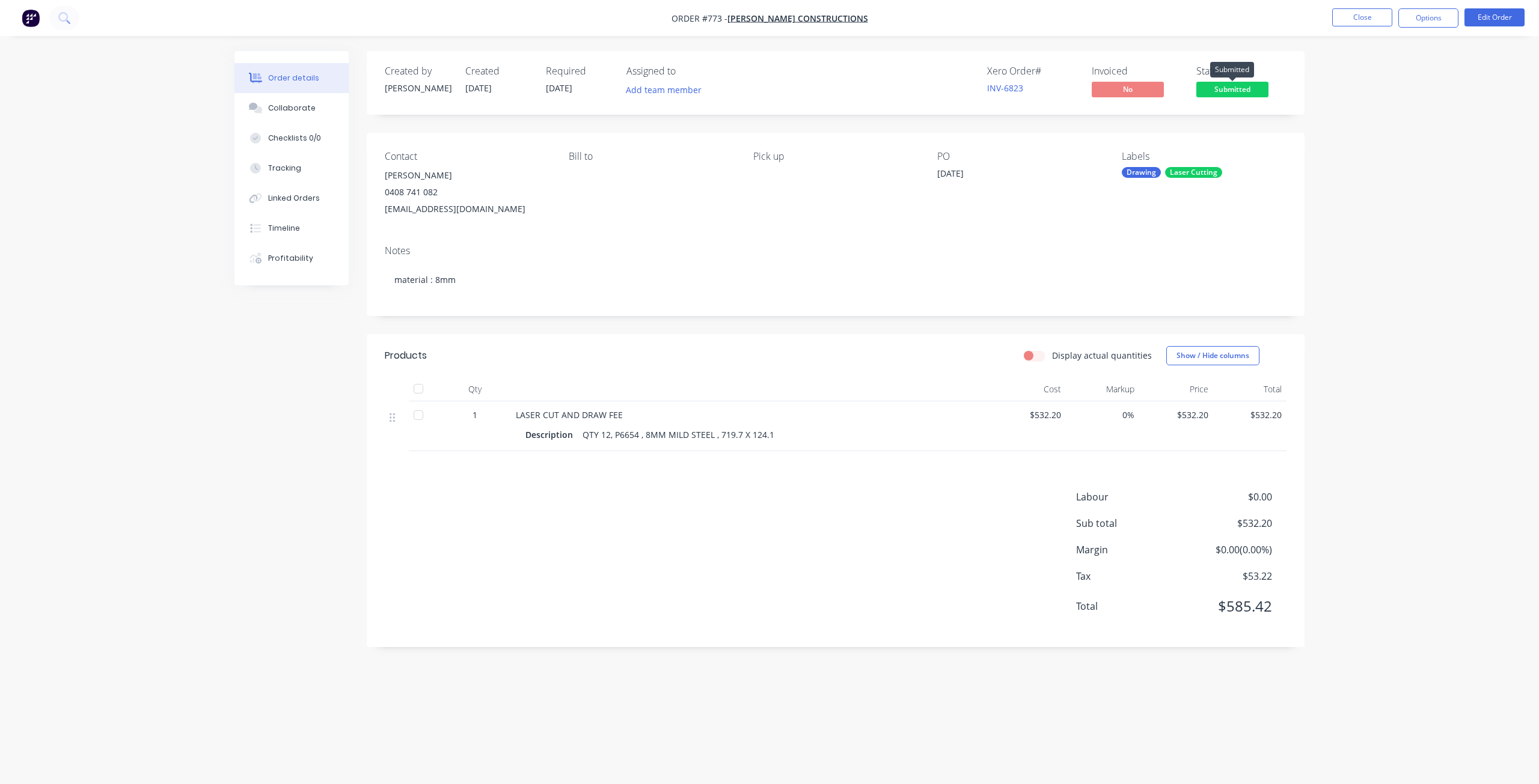
click at [1233, 85] on span "Submitted" at bounding box center [1232, 89] width 72 height 15
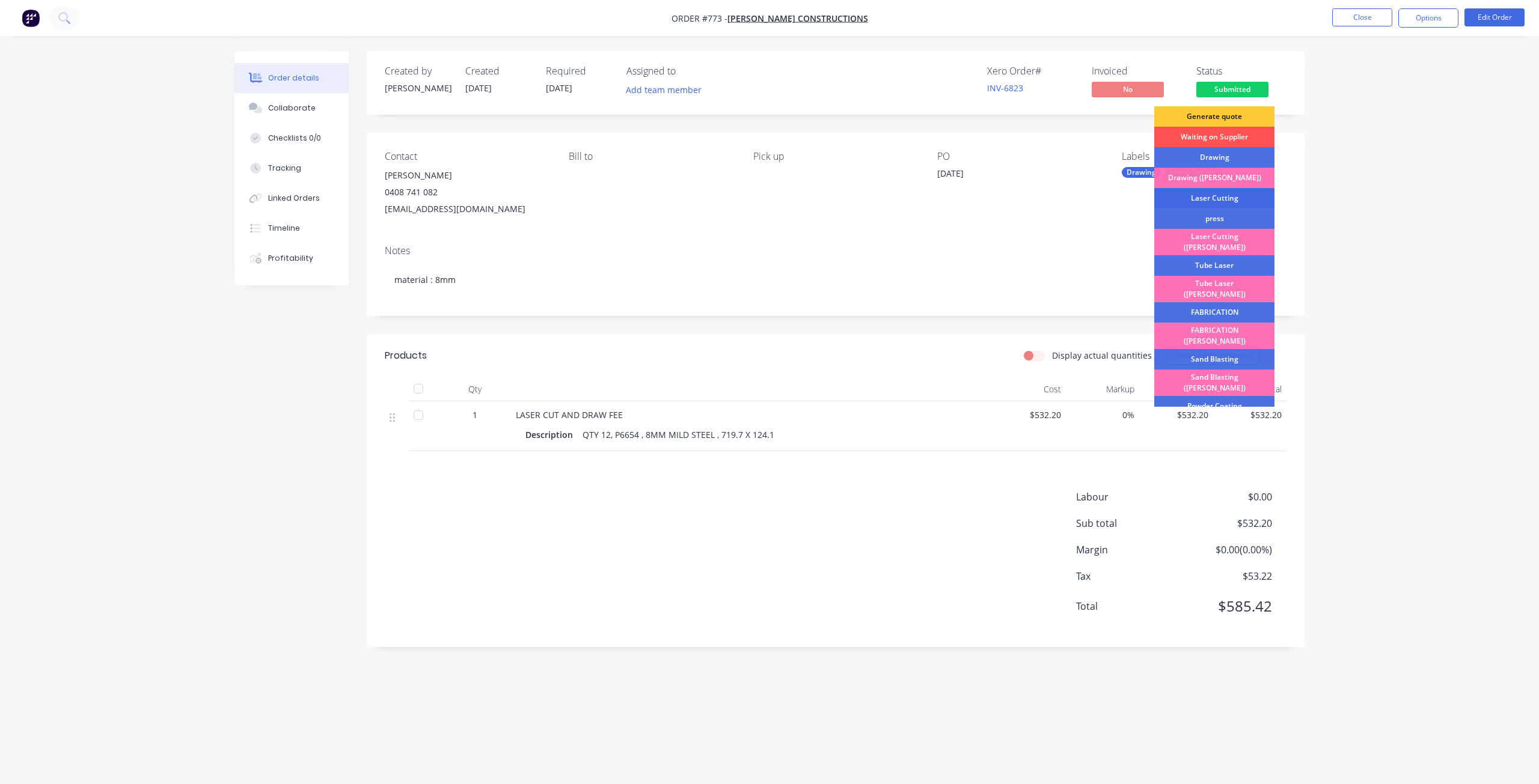
click at [1212, 197] on div "Laser Cutting" at bounding box center [1214, 198] width 120 height 20
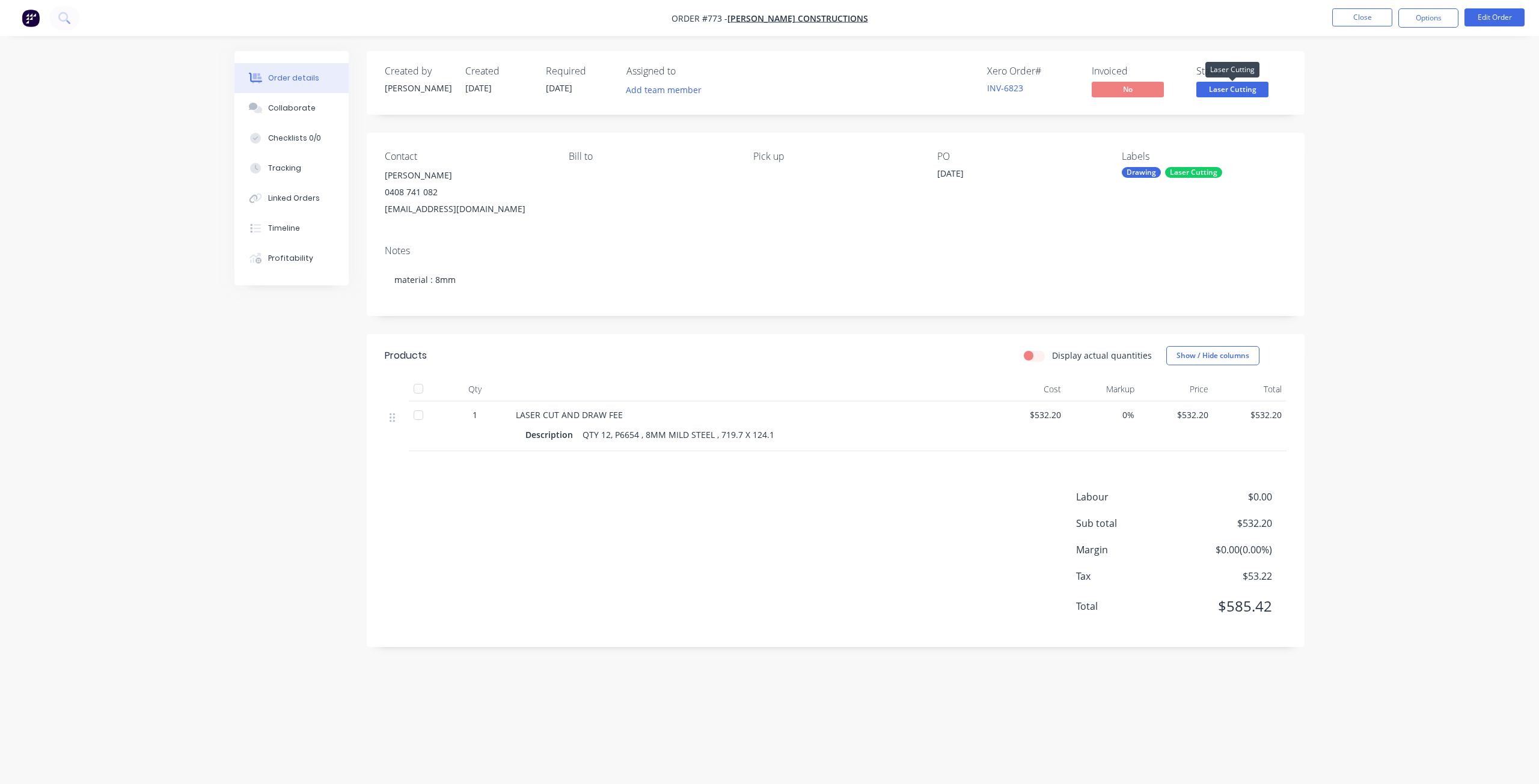
click at [1225, 94] on span "Laser Cutting" at bounding box center [1232, 89] width 72 height 15
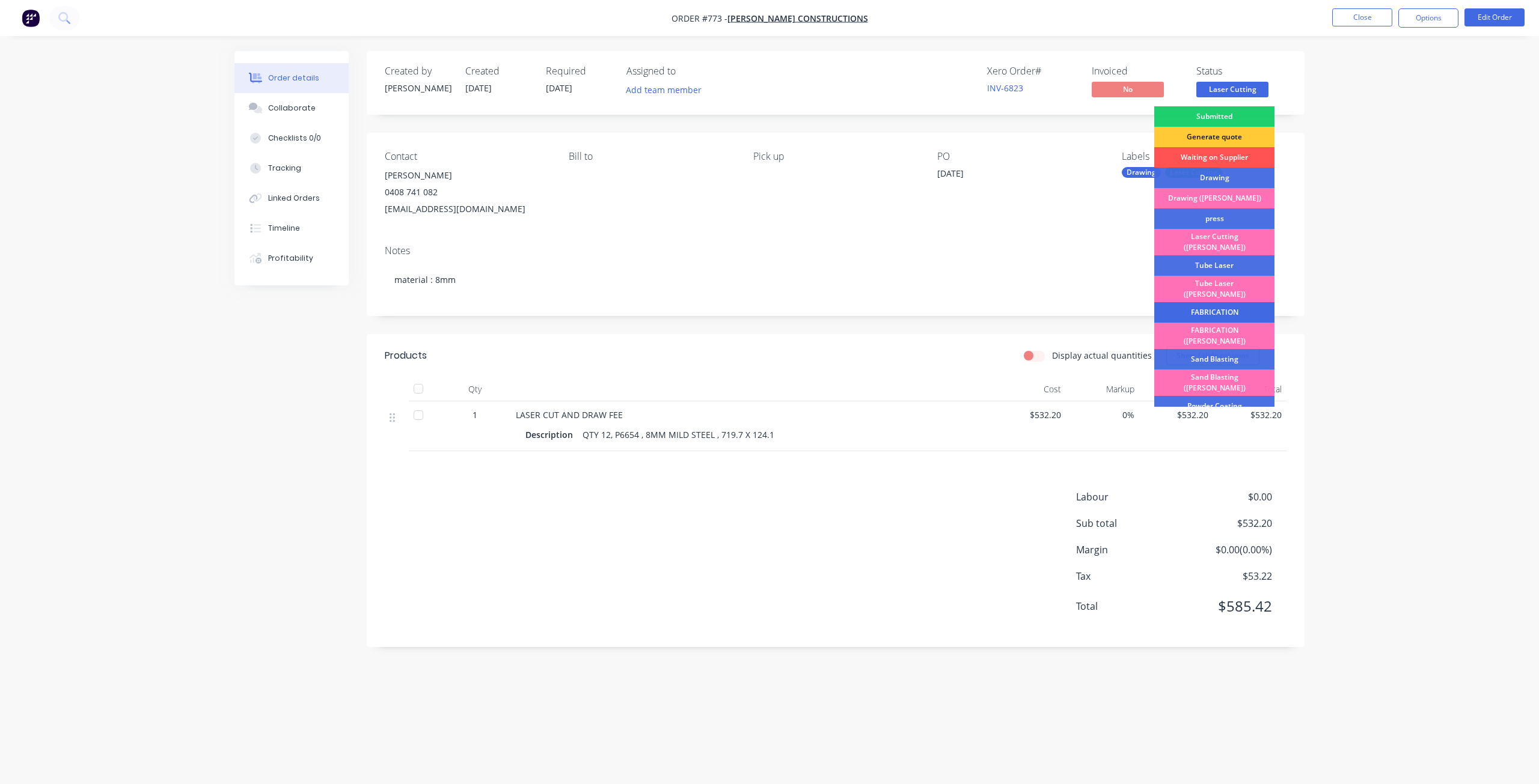
scroll to position [210, 0]
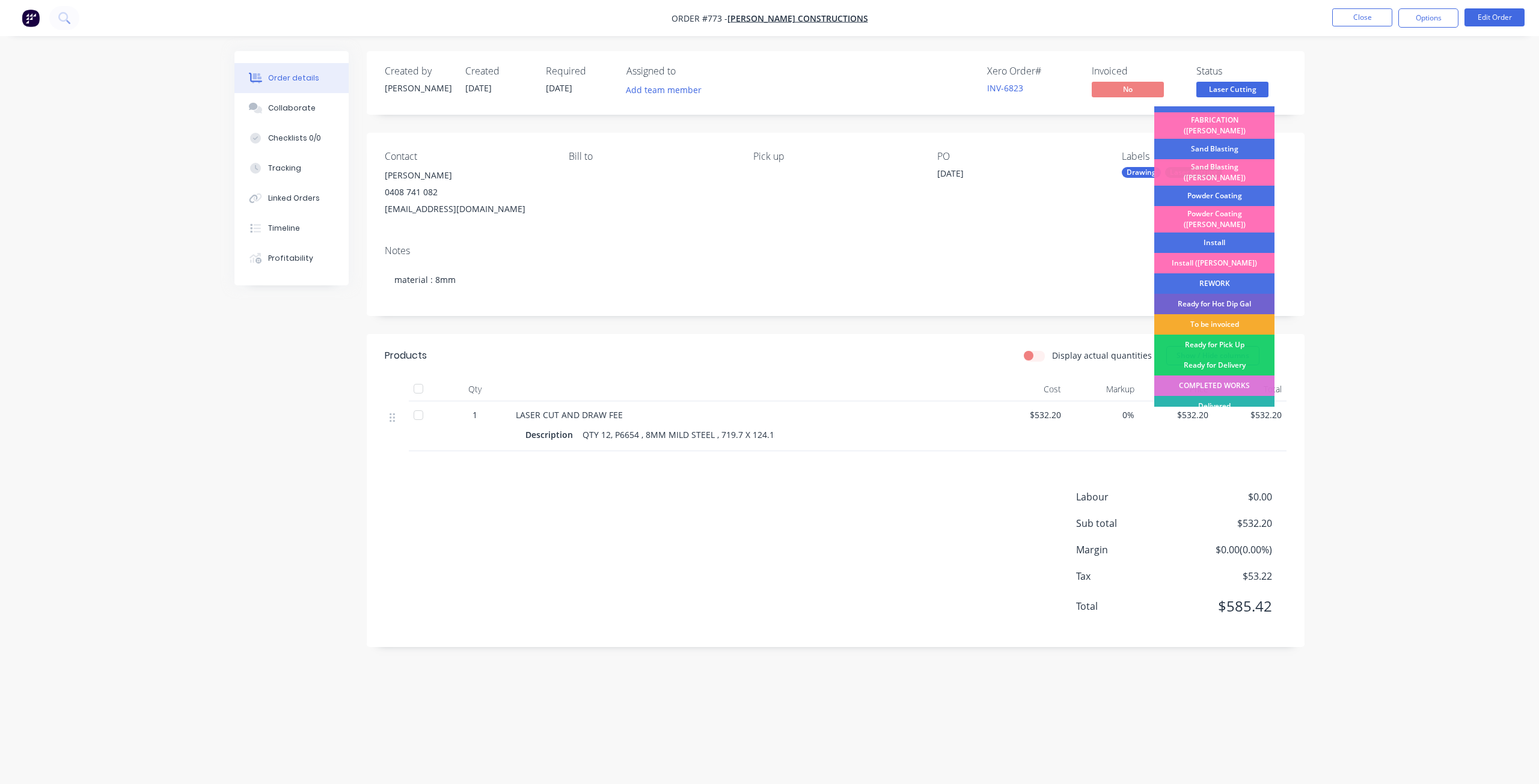
click at [1225, 314] on div "To be invoiced" at bounding box center [1214, 324] width 120 height 20
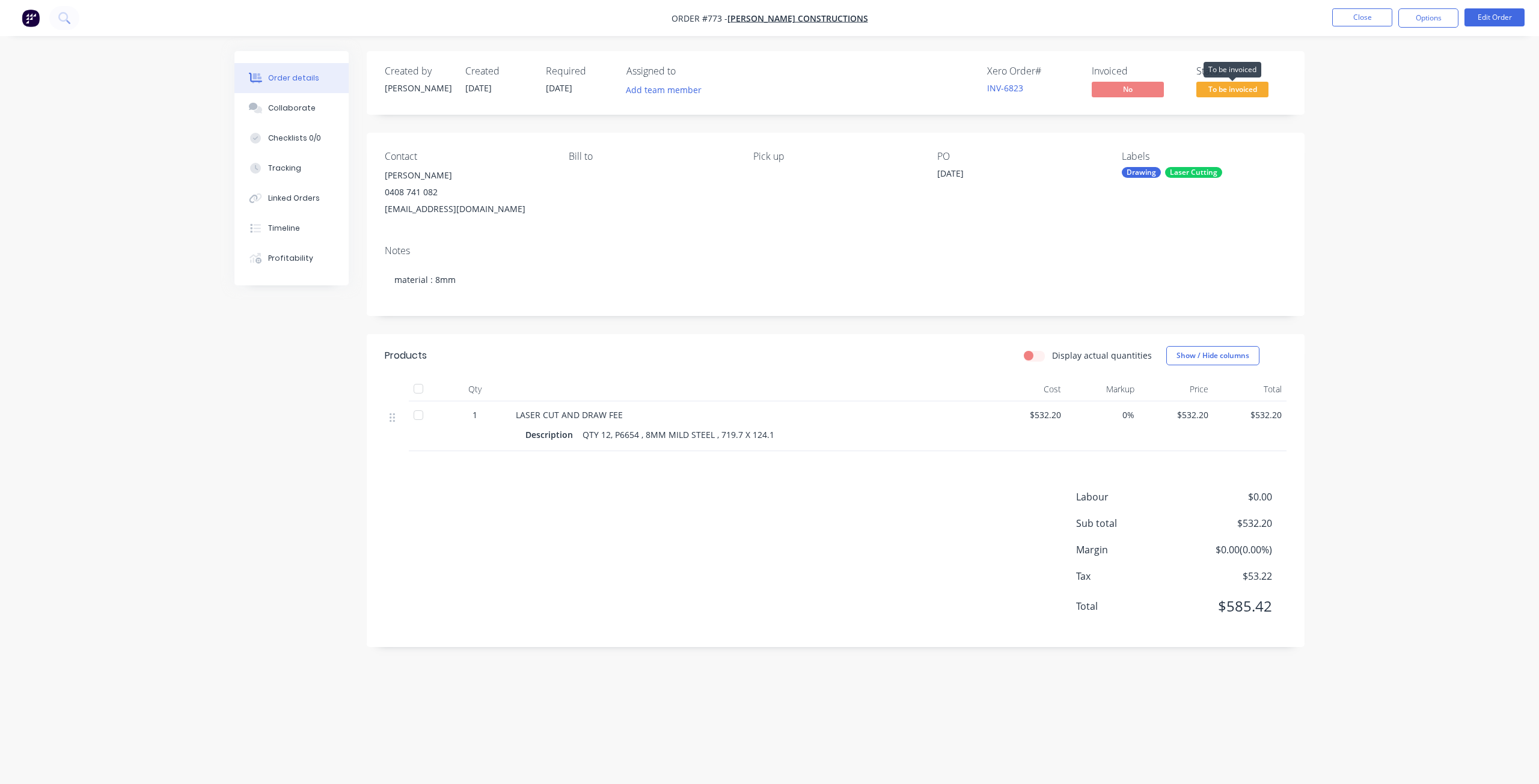
click at [1234, 86] on span "To be invoiced" at bounding box center [1232, 89] width 72 height 15
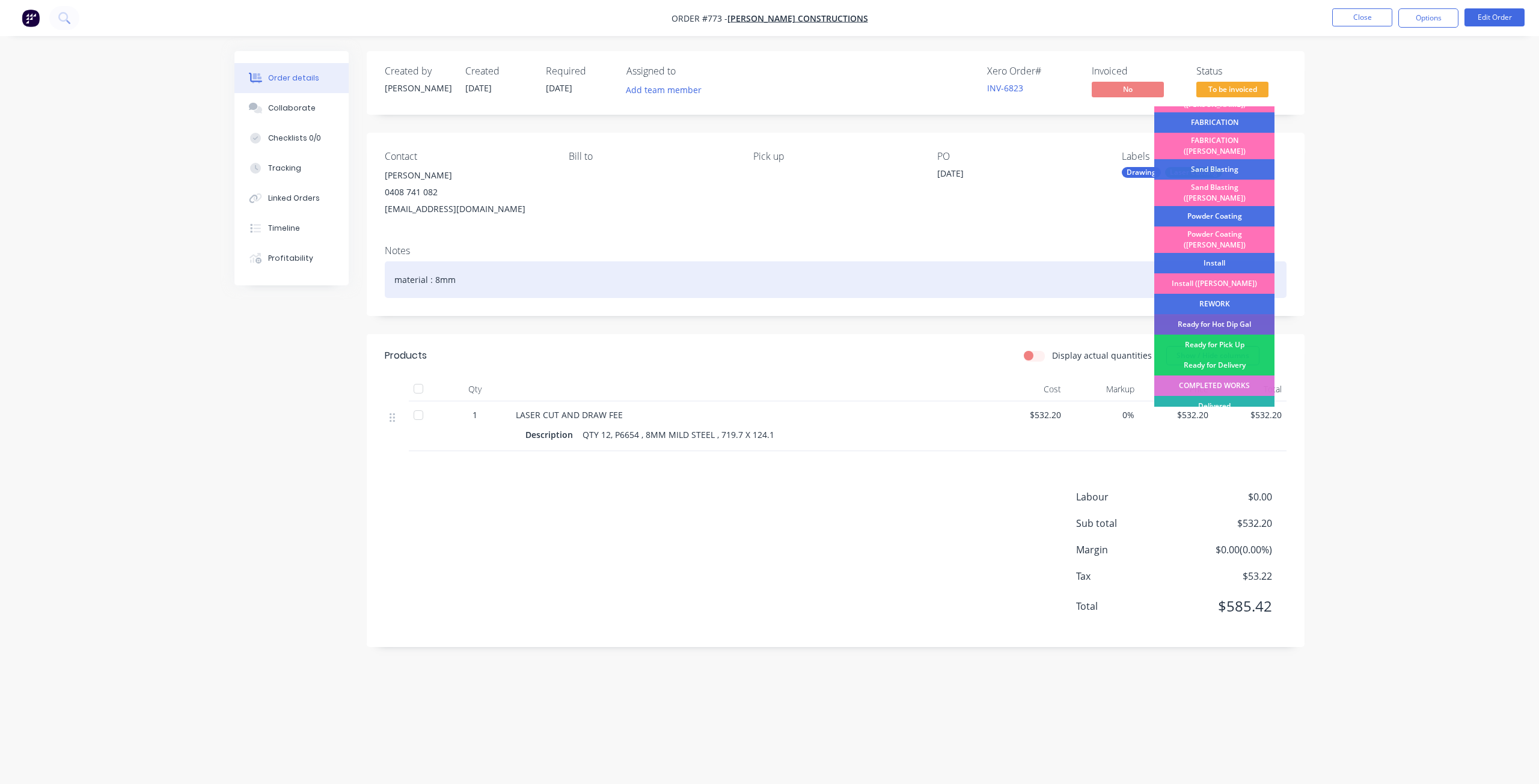
drag, startPoint x: 1220, startPoint y: 315, endPoint x: 1230, endPoint y: 308, distance: 12.2
click at [1220, 335] on div "Ready for Pick Up" at bounding box center [1214, 345] width 120 height 20
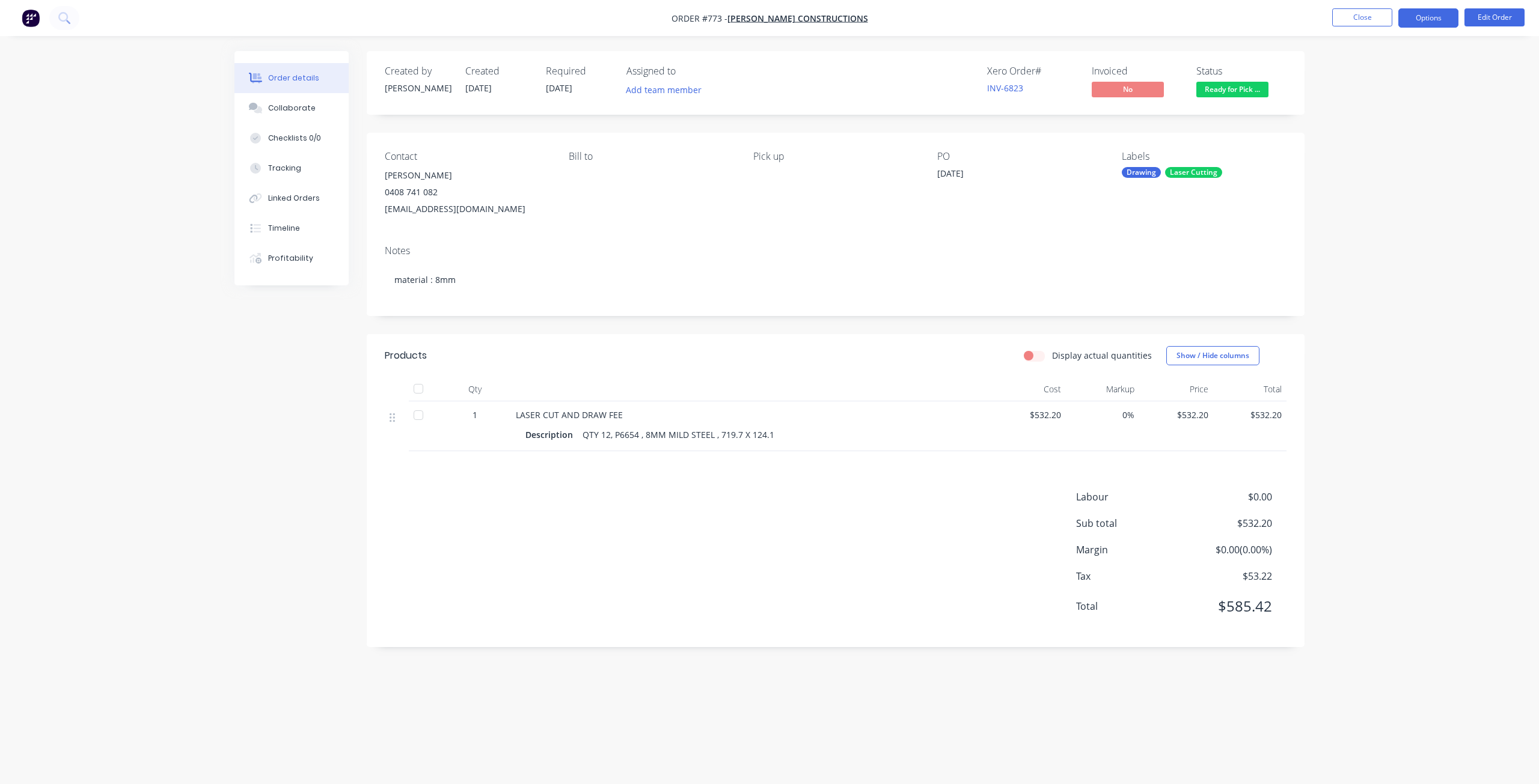
click at [1442, 23] on button "Options" at bounding box center [1429, 18] width 60 height 19
click at [1358, 71] on div "Invoice" at bounding box center [1392, 73] width 110 height 17
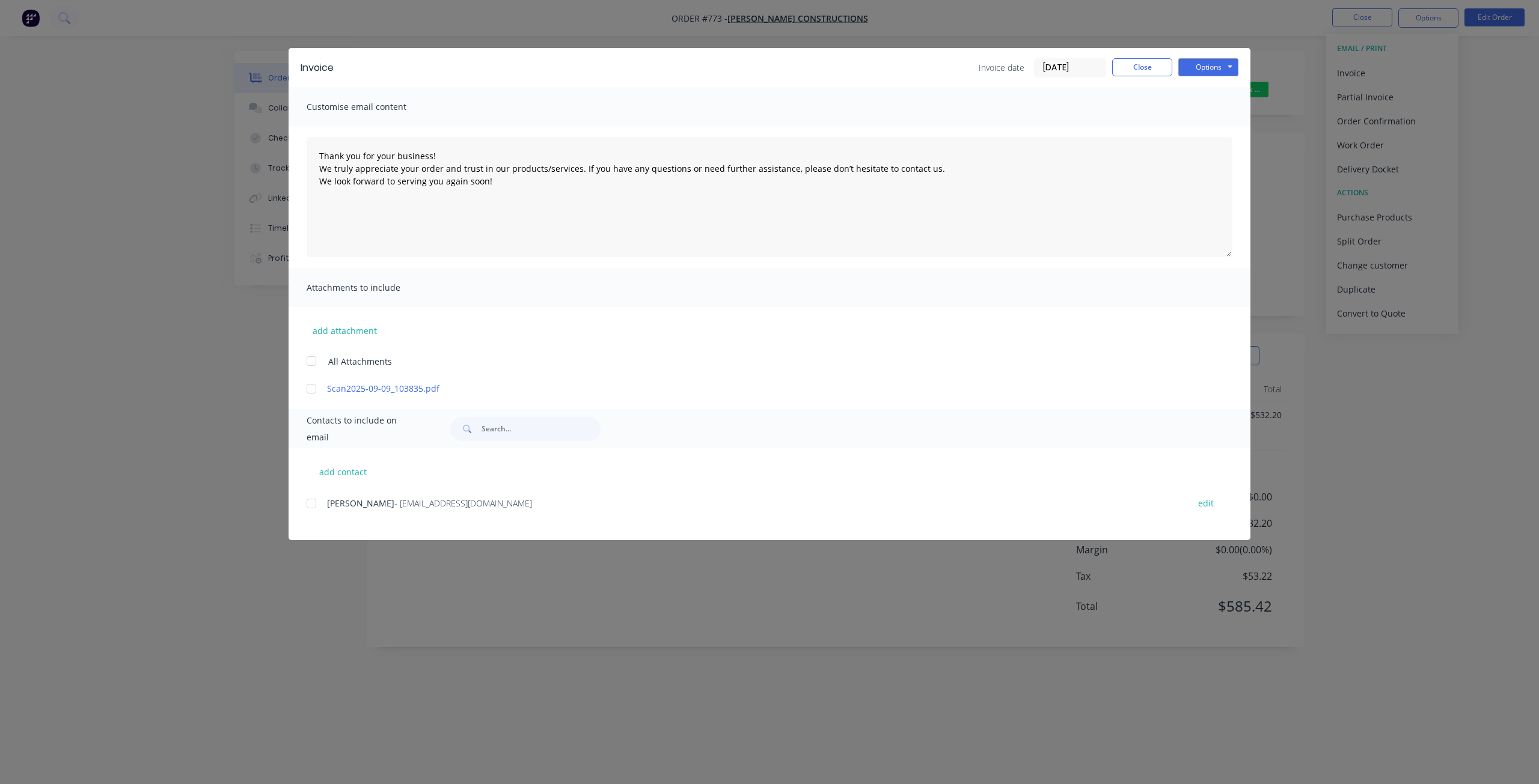
click at [313, 504] on div at bounding box center [311, 504] width 24 height 24
click at [1208, 70] on button "Options" at bounding box center [1209, 67] width 60 height 18
click at [1202, 129] on button "Email" at bounding box center [1217, 128] width 77 height 20
type textarea "Thank you for your business! We truly appreciate your order and trust in our pr…"
click at [1154, 67] on button "Close" at bounding box center [1143, 67] width 60 height 18
